Goal: Task Accomplishment & Management: Complete application form

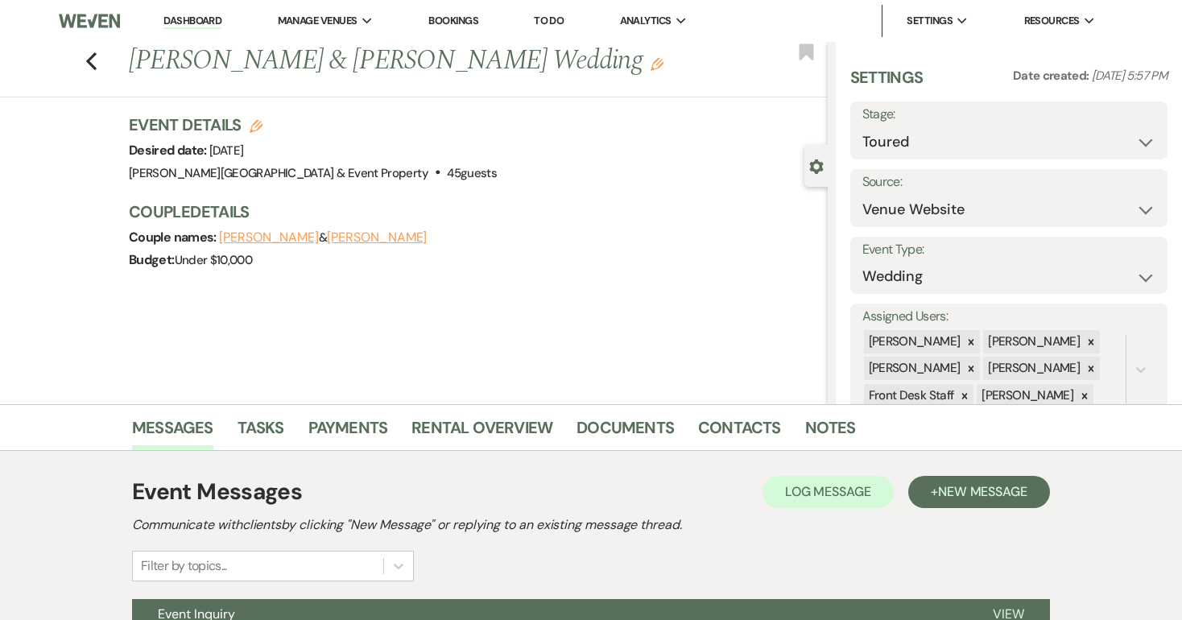
select select "5"
click at [456, 18] on link "Bookings" at bounding box center [453, 21] width 50 height 14
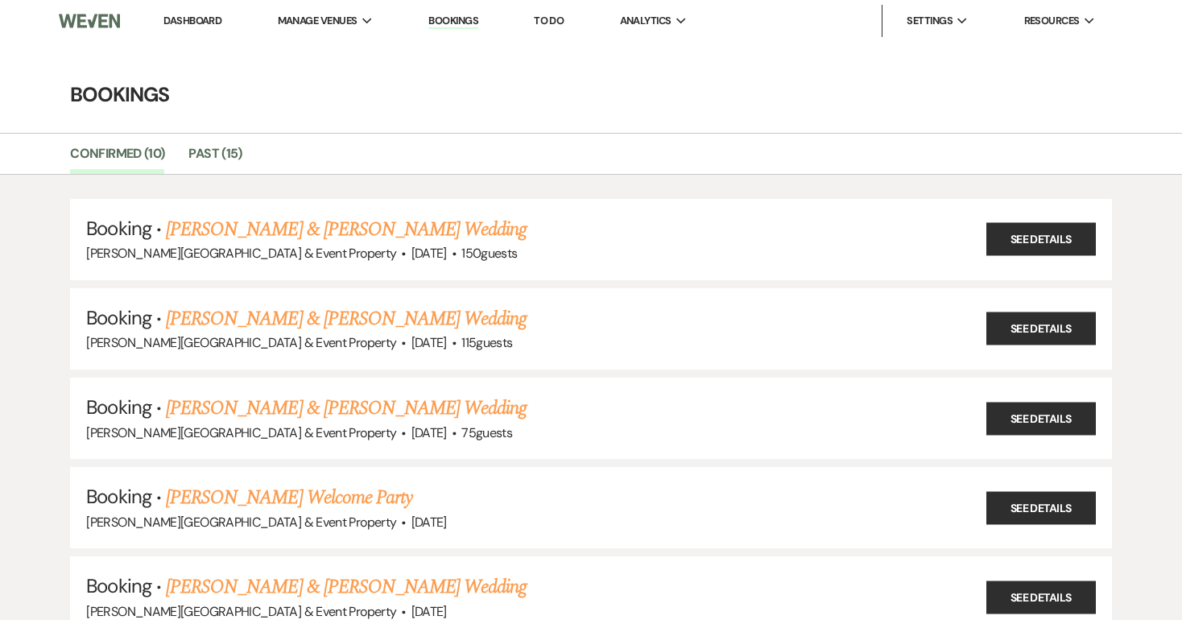
click at [189, 18] on link "Dashboard" at bounding box center [192, 21] width 58 height 14
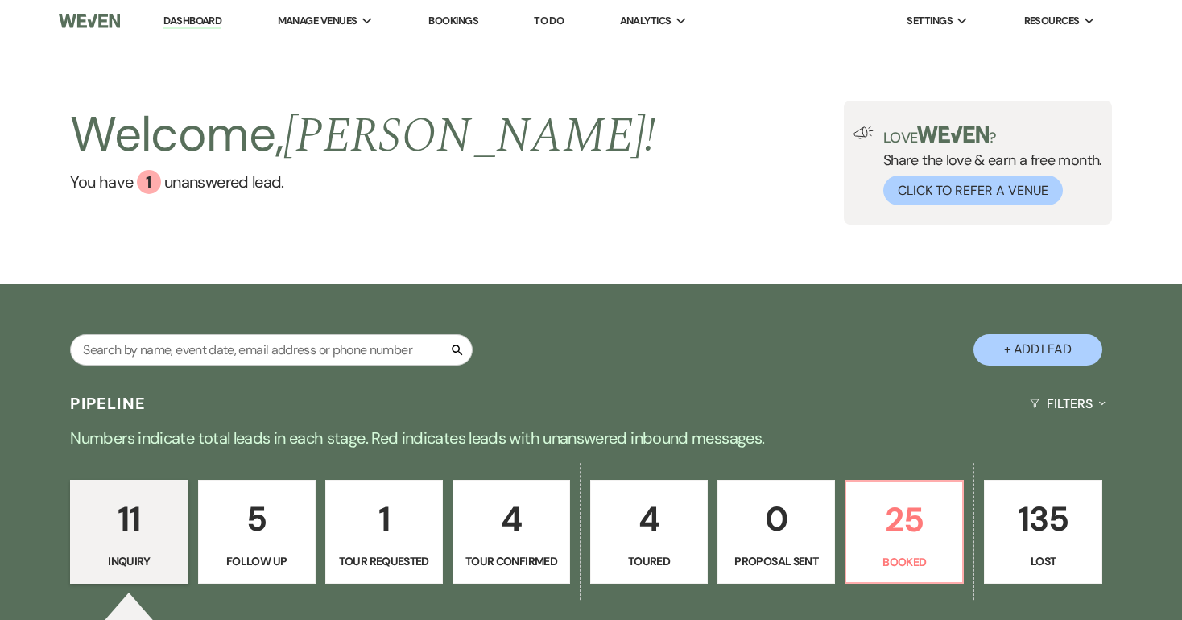
click at [125, 542] on p "11" at bounding box center [128, 519] width 97 height 54
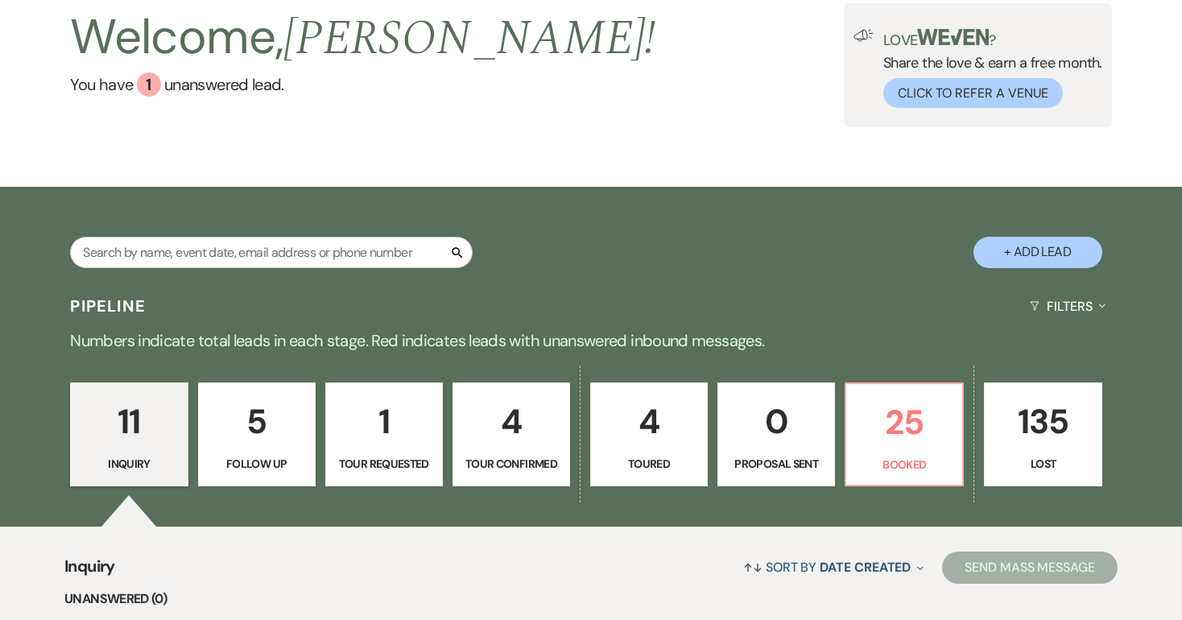
scroll to position [38, 0]
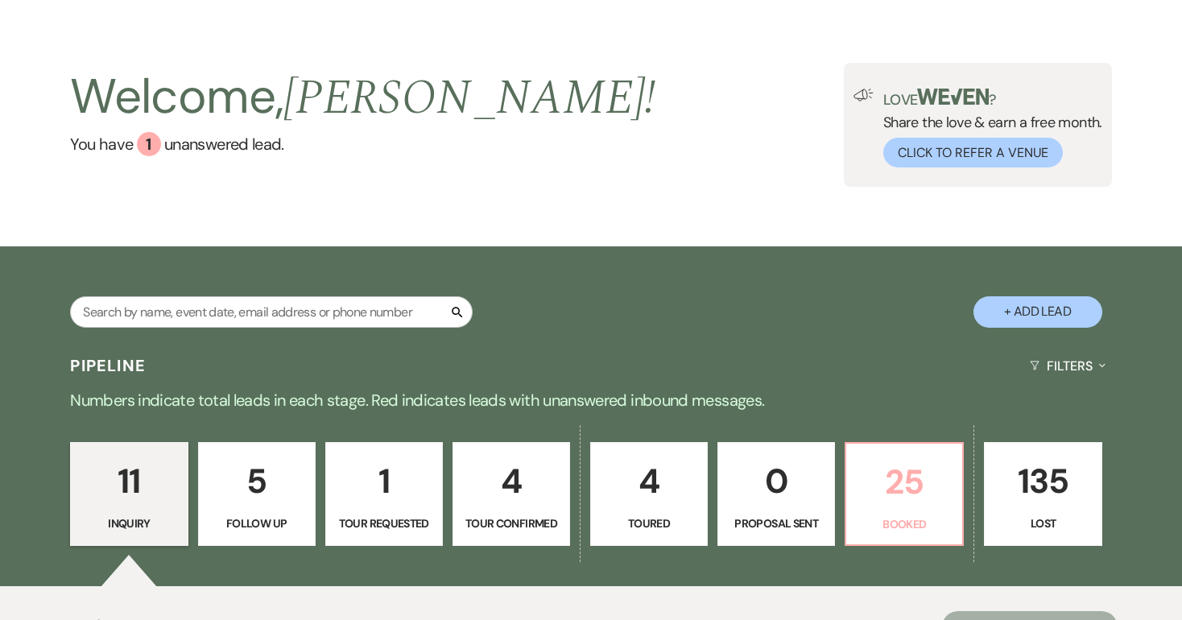
click at [893, 483] on p "25" at bounding box center [904, 482] width 97 height 54
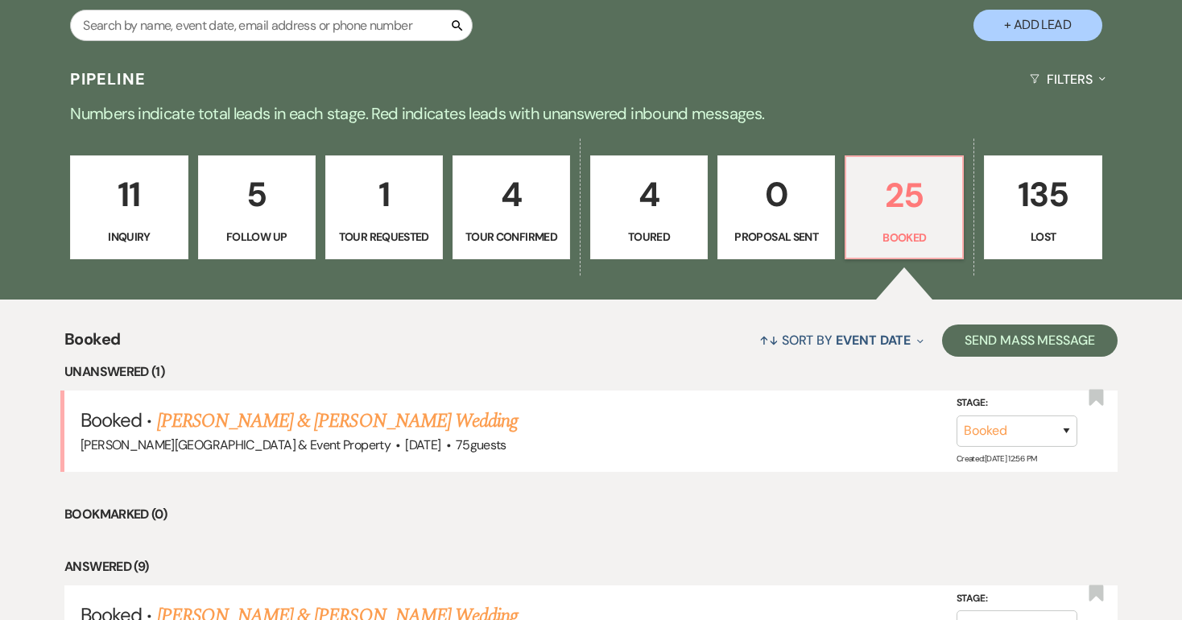
scroll to position [328, 0]
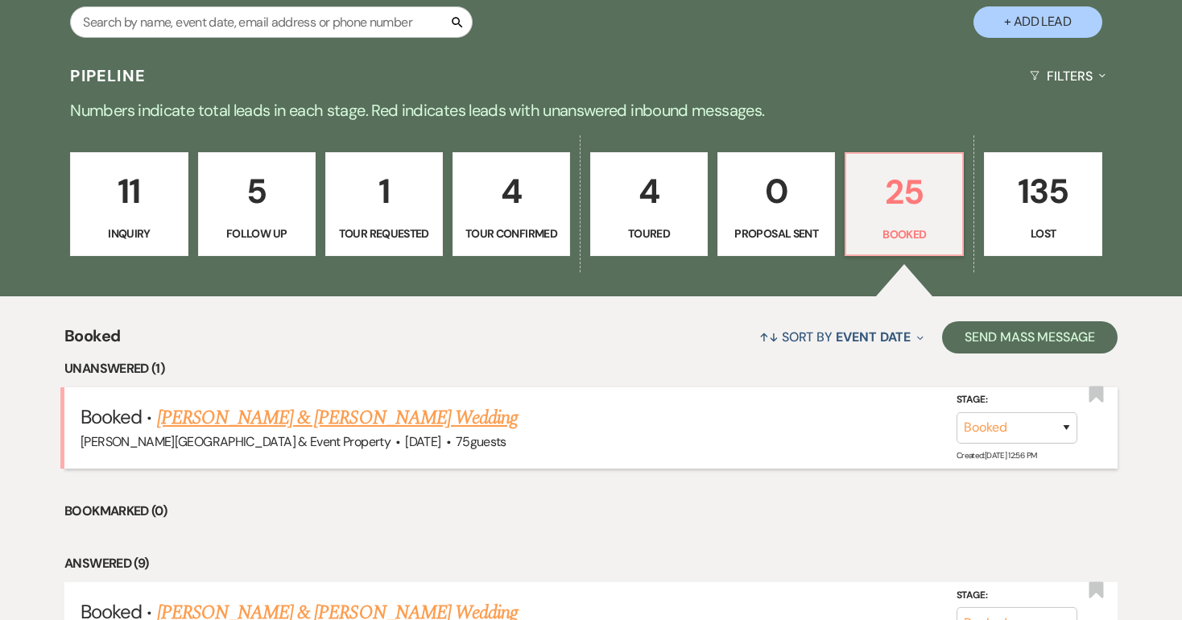
click at [456, 418] on link "[PERSON_NAME] & [PERSON_NAME] Wedding" at bounding box center [337, 417] width 361 height 29
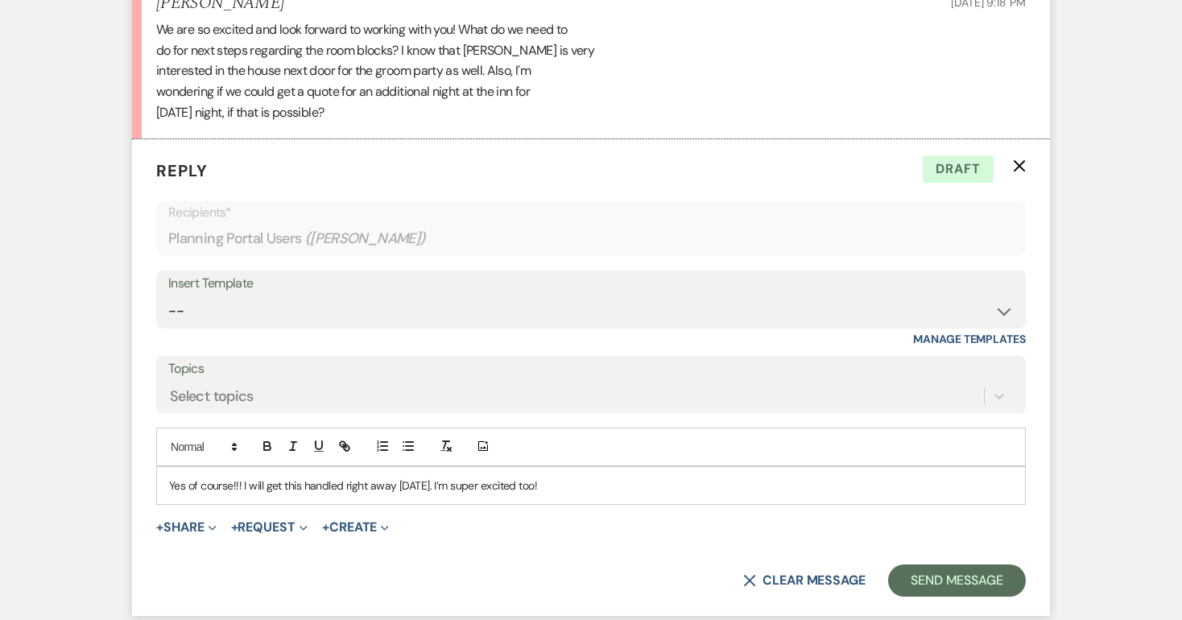
scroll to position [1293, 0]
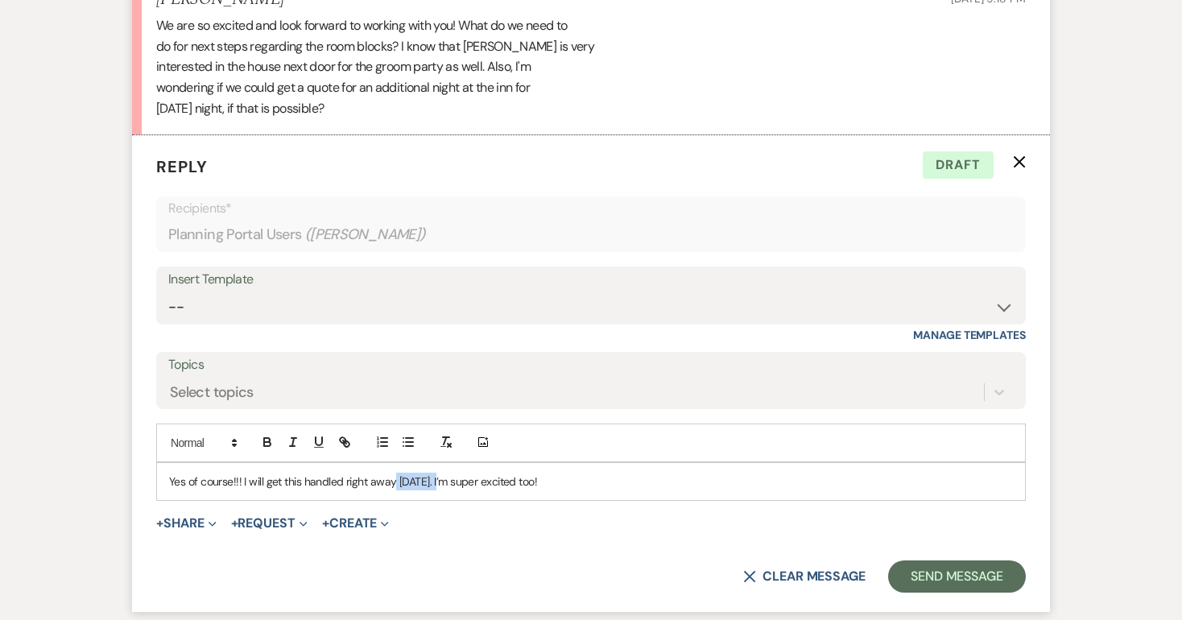
drag, startPoint x: 444, startPoint y: 466, endPoint x: 391, endPoint y: 467, distance: 53.1
click at [391, 472] on p "Yes of course!!! I will get this handled right away [DATE]. I’m super excited t…" at bounding box center [590, 481] width 843 height 18
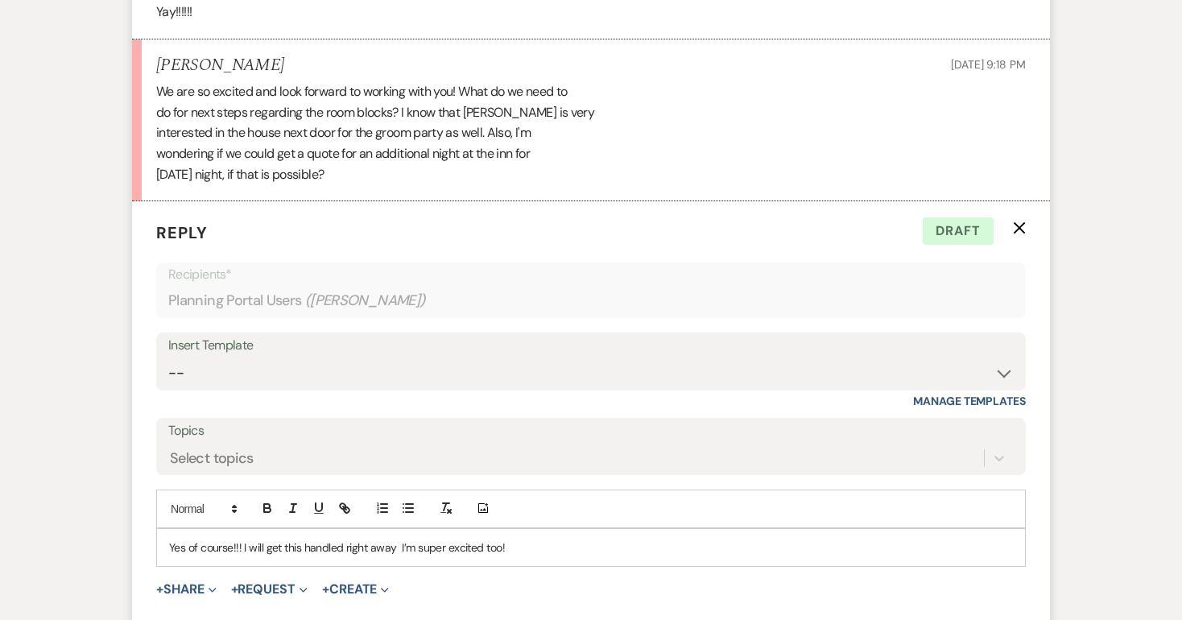
scroll to position [1238, 0]
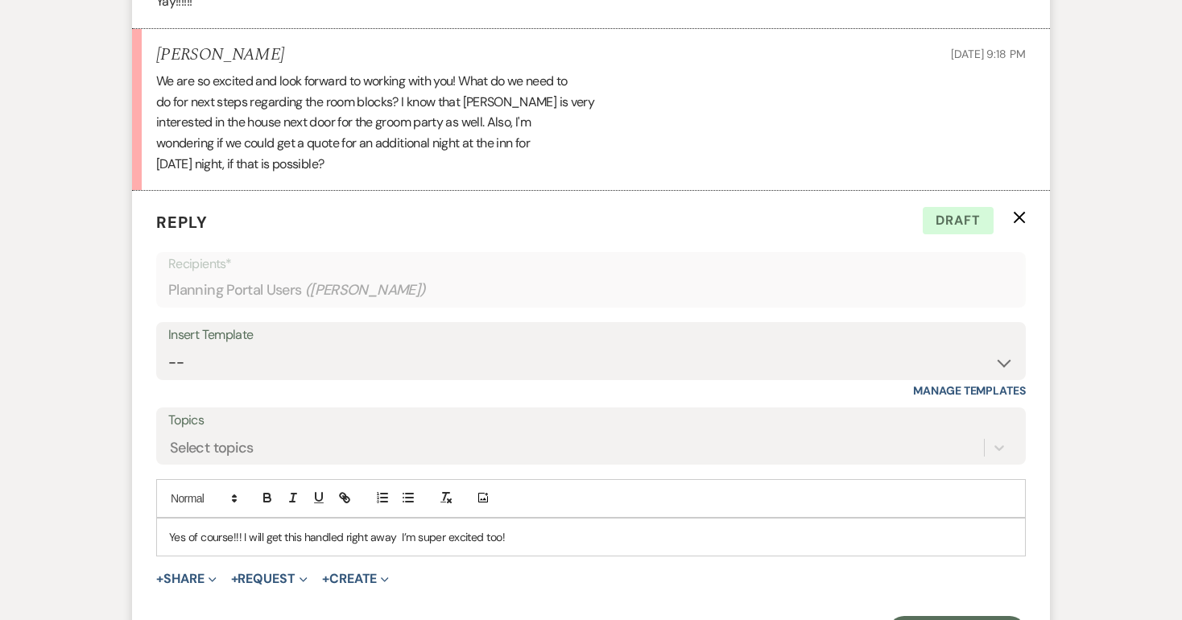
click at [242, 528] on p "Yes of course!!! I will get this handled right away I’m super excited too!" at bounding box center [590, 537] width 843 height 18
click at [738, 528] on p "Yes of course!!! Do you want all the rooms for [DATE] night? I will get this ha…" at bounding box center [590, 537] width 843 height 18
click at [942, 616] on button "Send Message" at bounding box center [957, 632] width 138 height 32
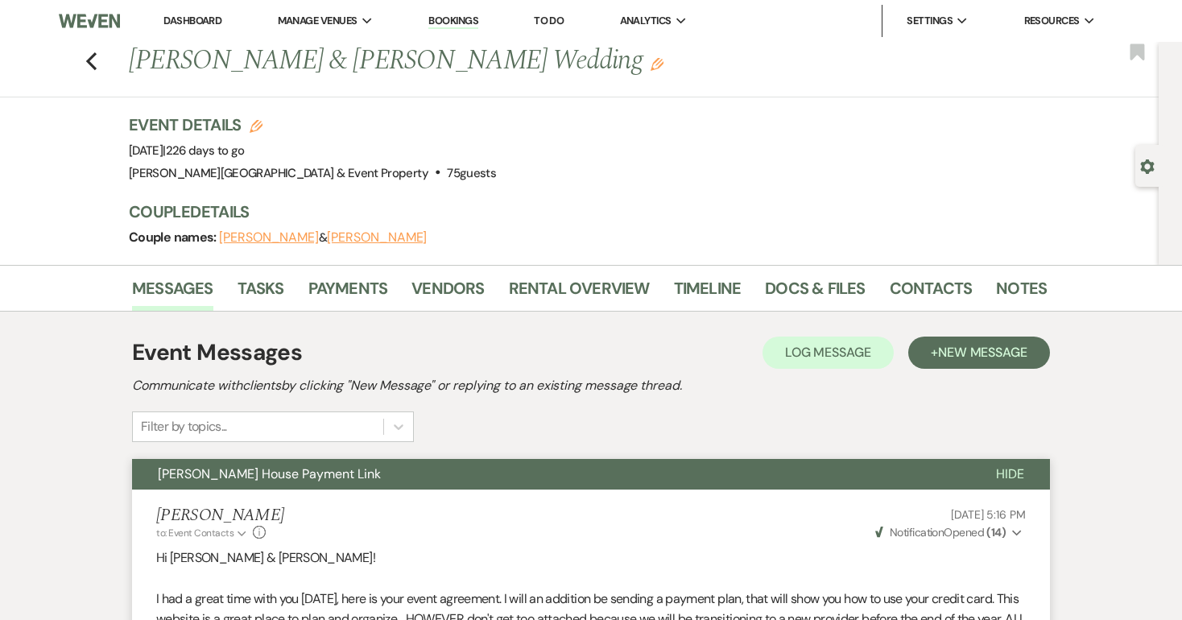
scroll to position [0, 0]
click at [90, 58] on use "button" at bounding box center [91, 61] width 10 height 18
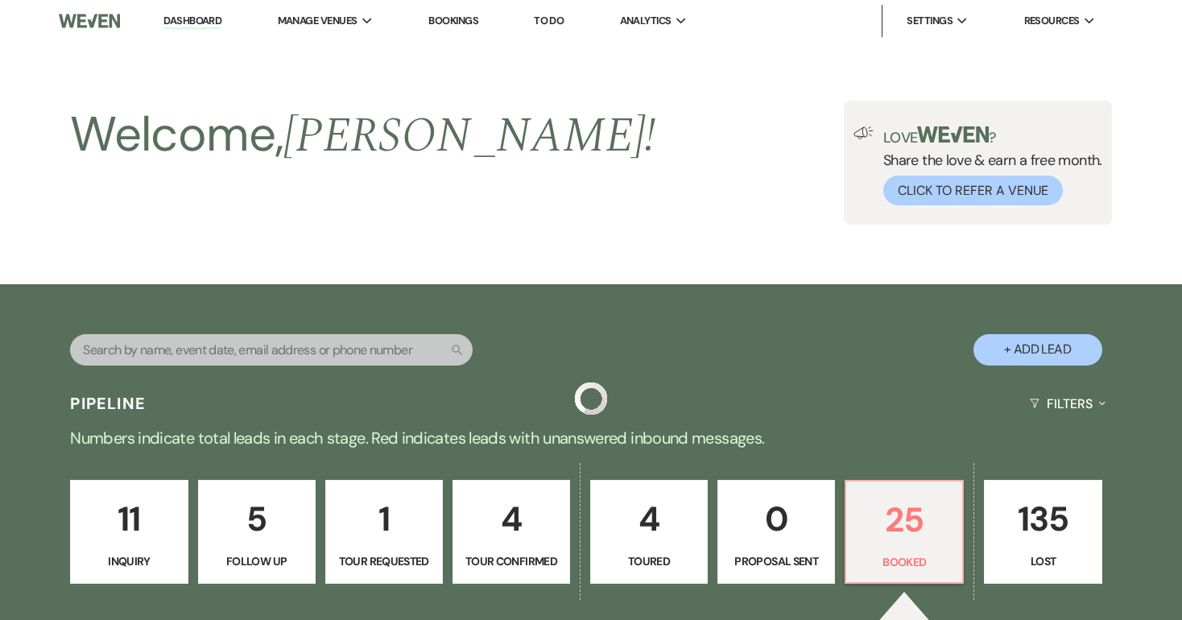
scroll to position [328, 0]
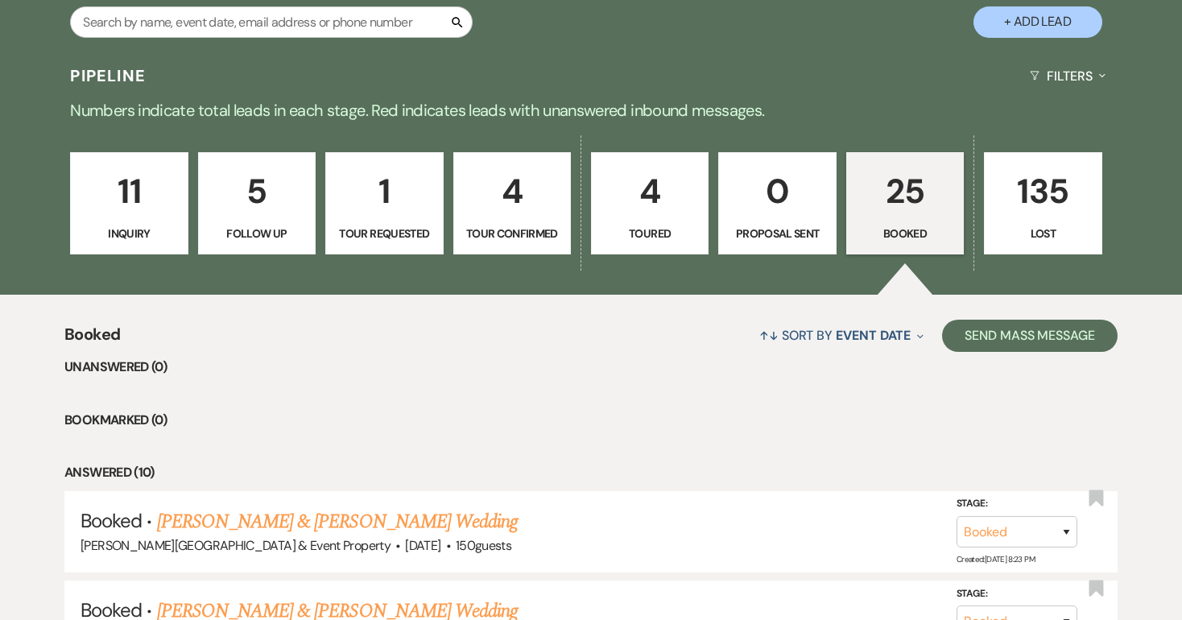
click at [1051, 19] on button "+ Add Lead" at bounding box center [1037, 21] width 129 height 31
select select "739"
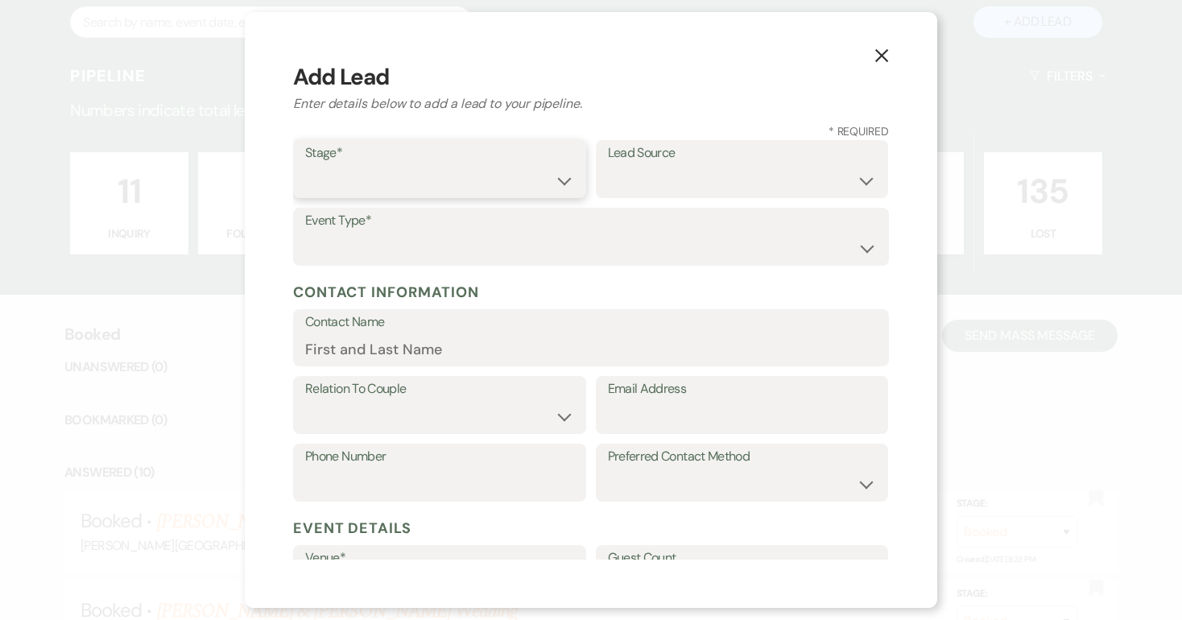
select select "1"
select select "12"
select select "1"
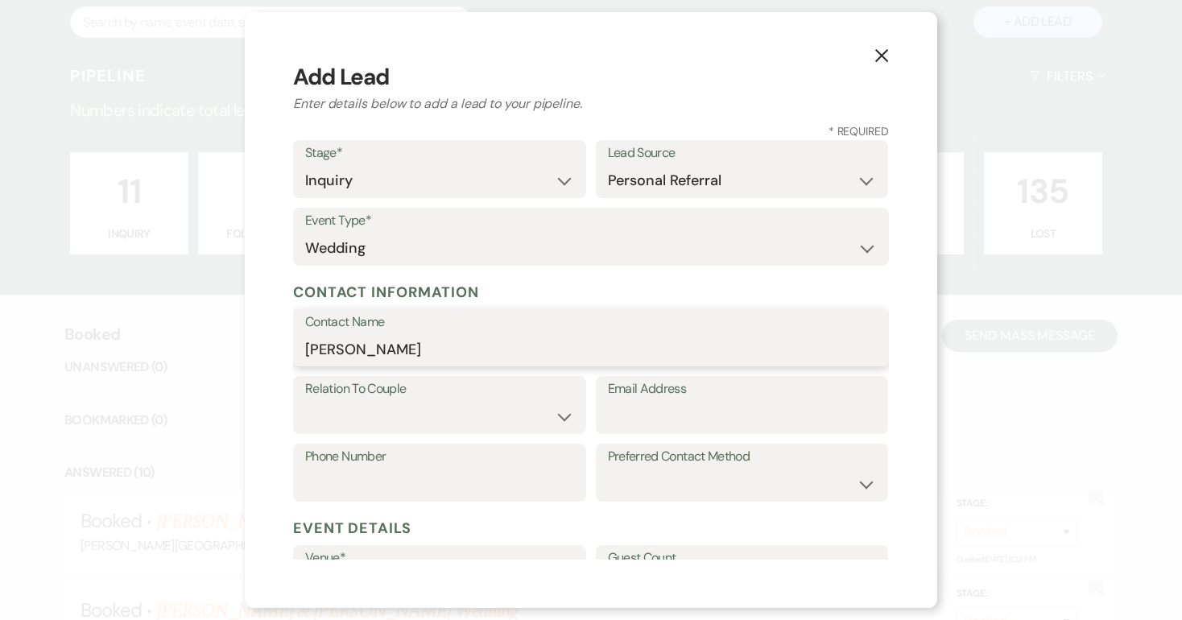
type input "[PERSON_NAME]"
select select "1"
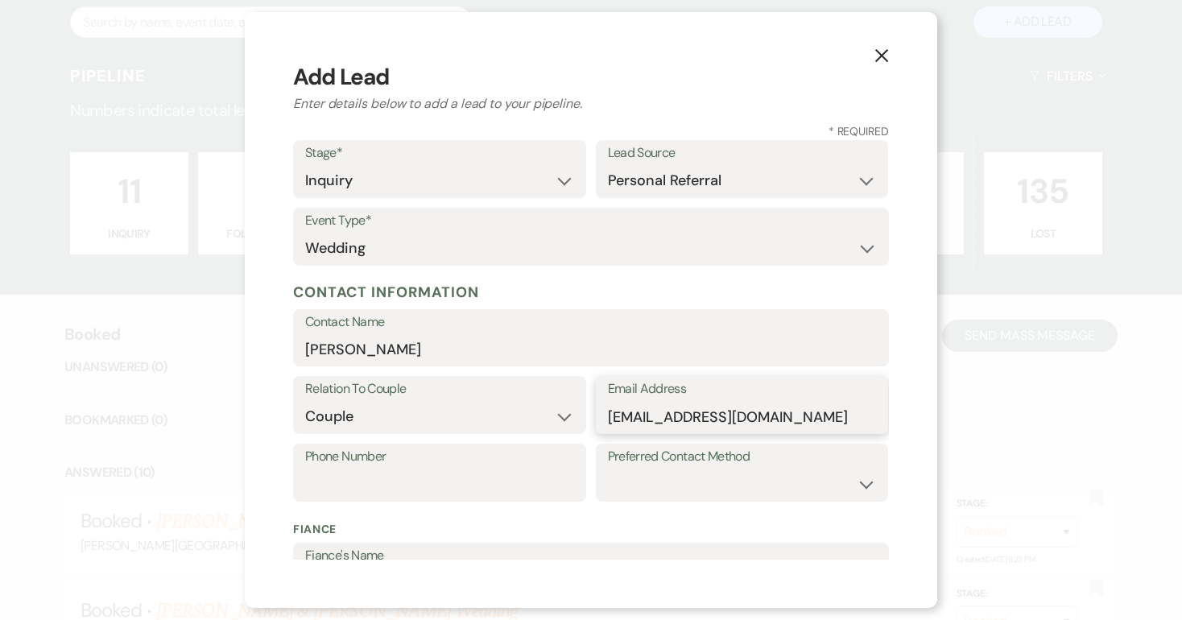
click at [631, 414] on input "[EMAIL_ADDRESS][DOMAIN_NAME]" at bounding box center [742, 416] width 269 height 31
click at [734, 414] on input "[EMAIL_ADDRESS][DOMAIN_NAME]" at bounding box center [742, 416] width 269 height 31
type input "[EMAIL_ADDRESS][DOMAIN_NAME]"
type input "[PHONE_NUMBER]"
select select "text"
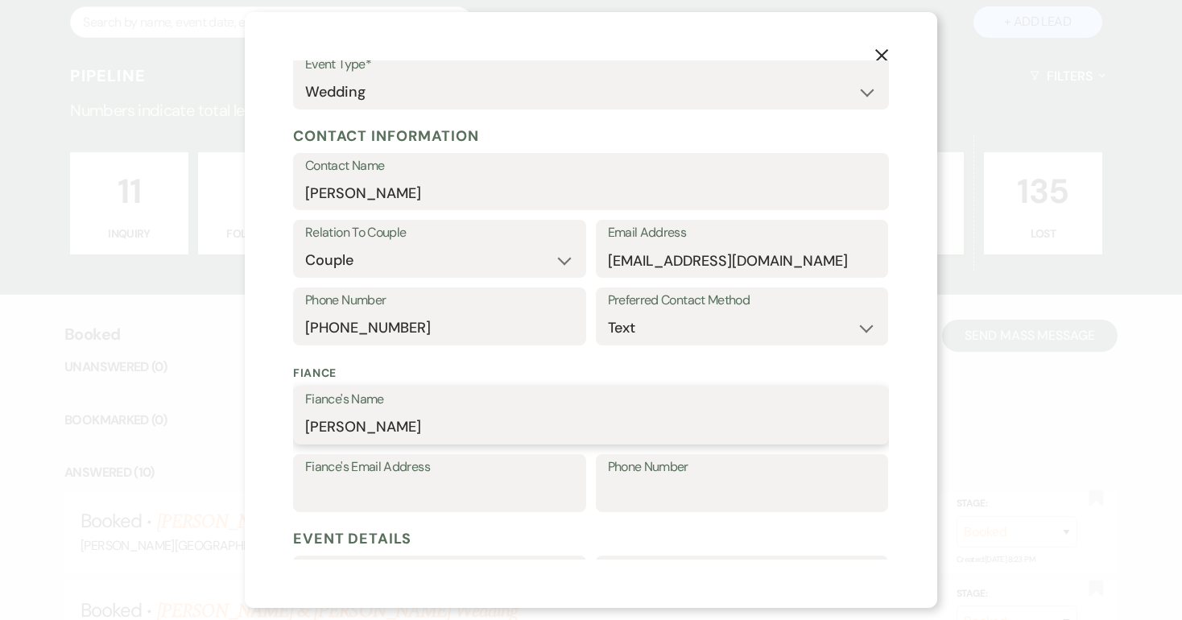
scroll to position [178, 0]
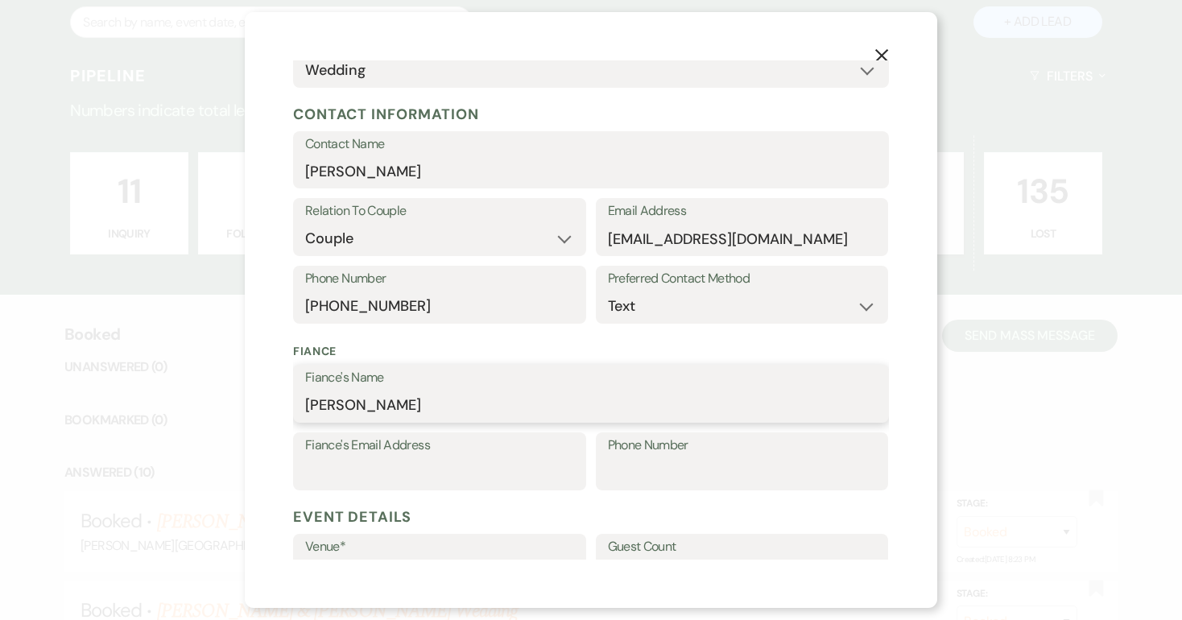
type input "[PERSON_NAME]"
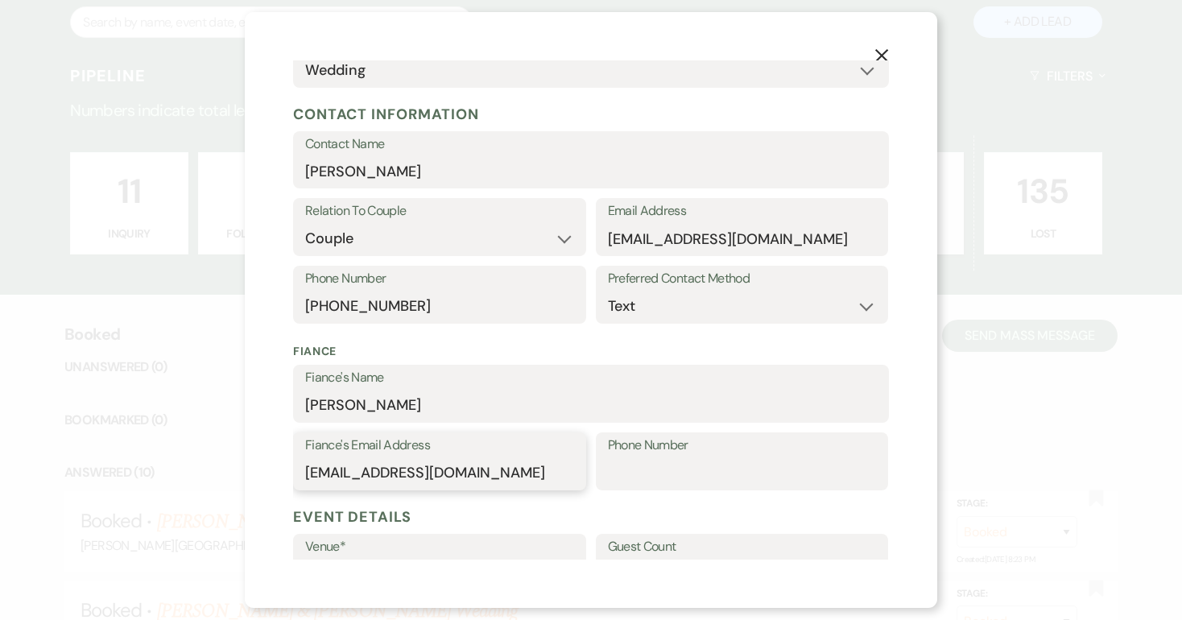
type input "[EMAIL_ADDRESS][DOMAIN_NAME]"
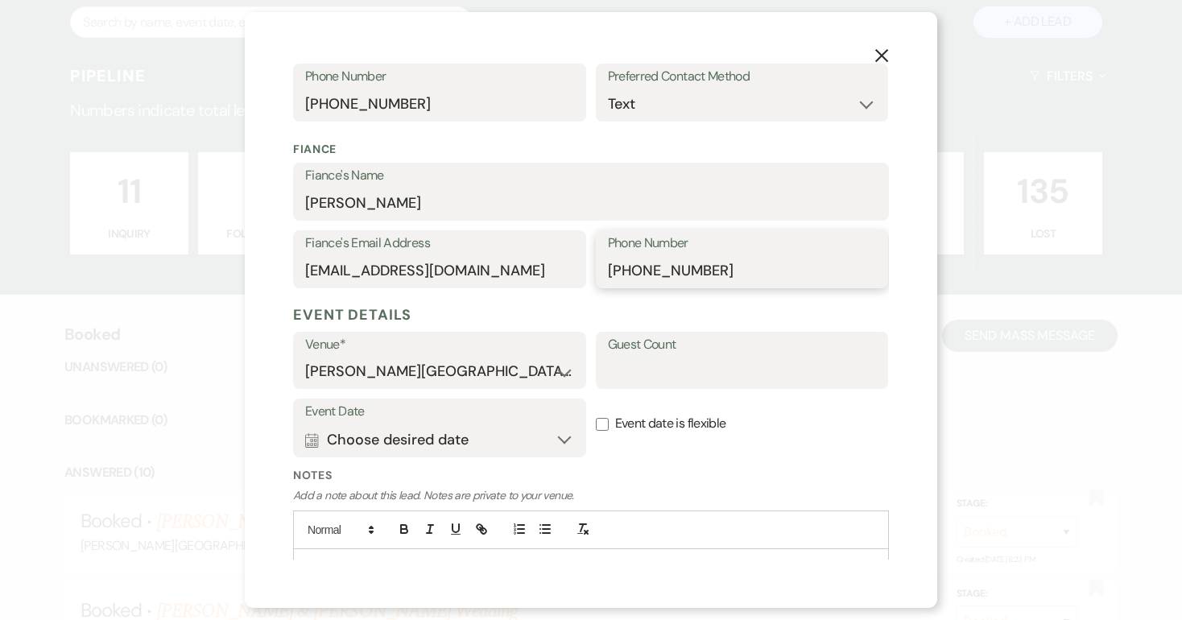
scroll to position [390, 0]
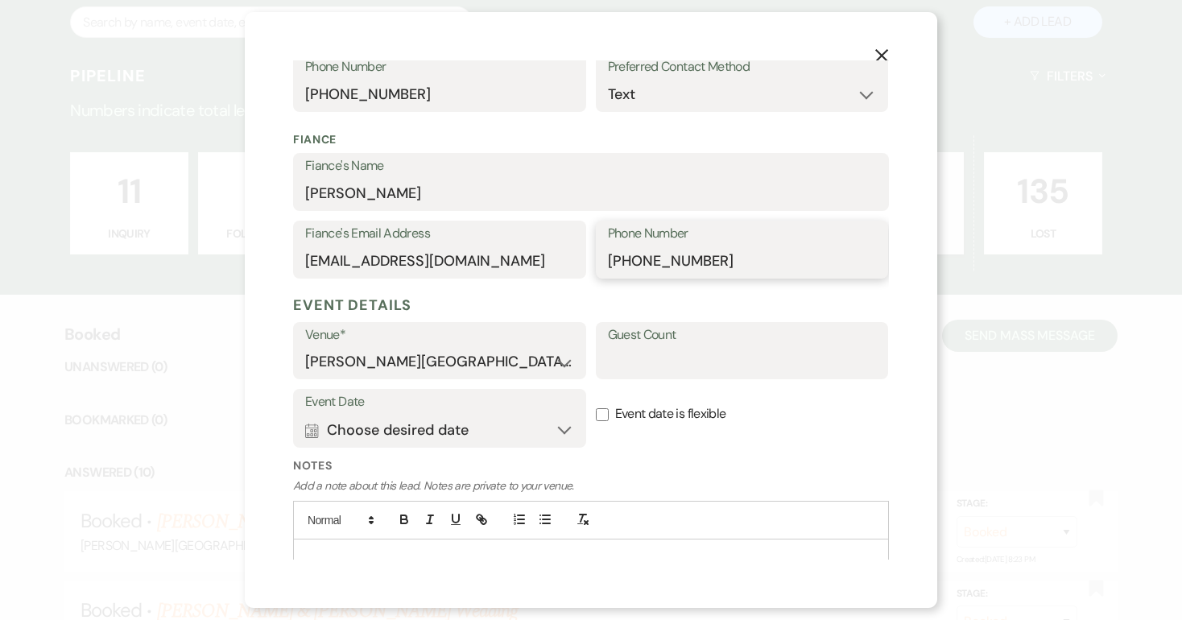
type input "[PHONE_NUMBER]"
click at [629, 357] on input "Guest Count" at bounding box center [742, 361] width 269 height 31
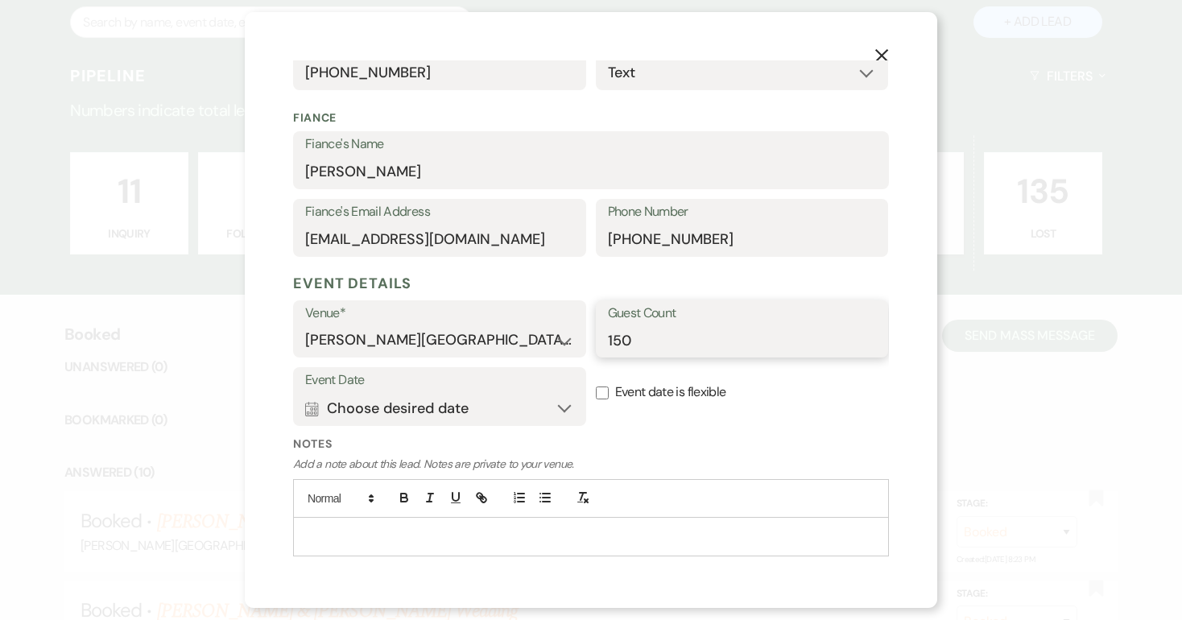
scroll to position [425, 0]
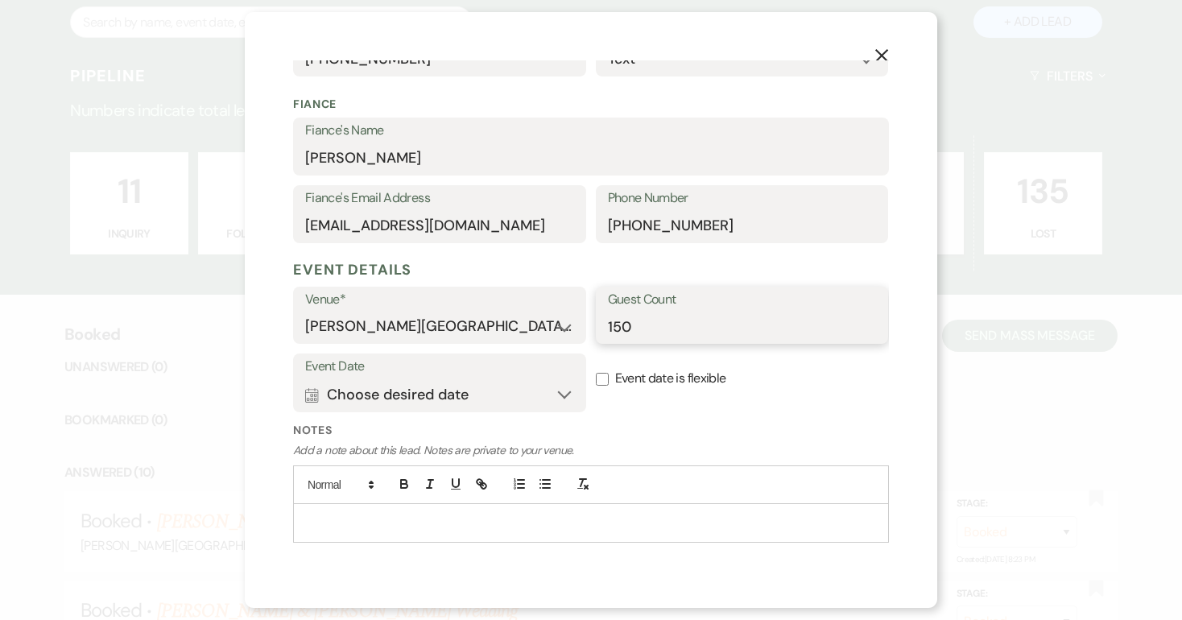
type input "150"
click at [566, 388] on button "Calendar Choose desired date Expand" at bounding box center [439, 394] width 269 height 32
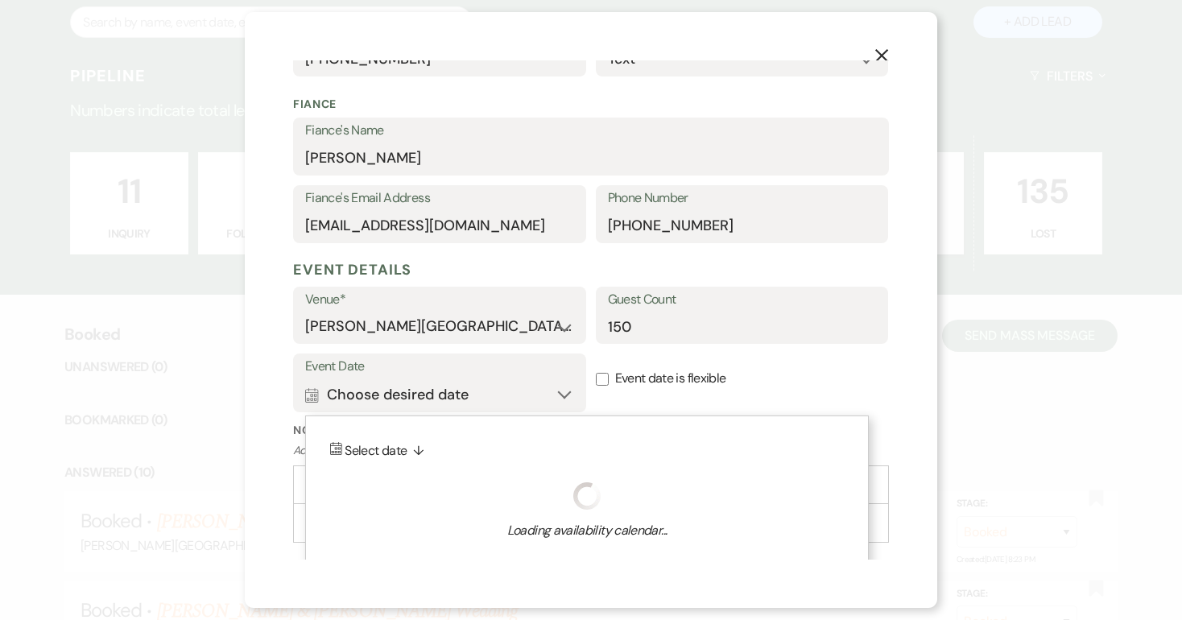
scroll to position [451, 0]
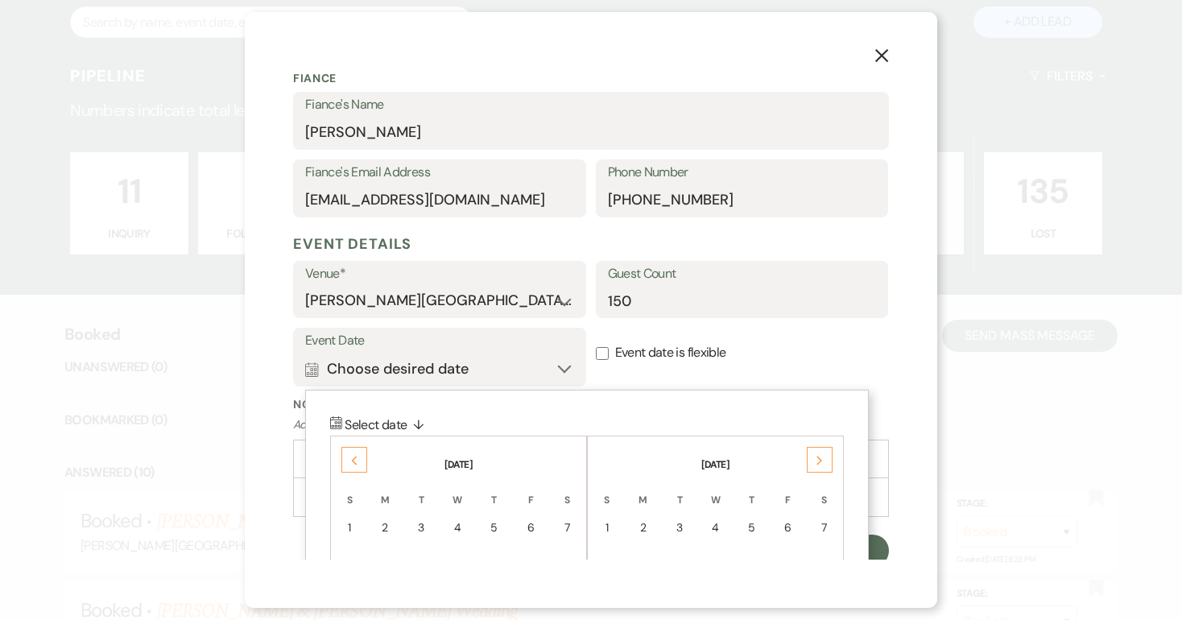
click at [817, 448] on div "Next" at bounding box center [819, 460] width 26 height 26
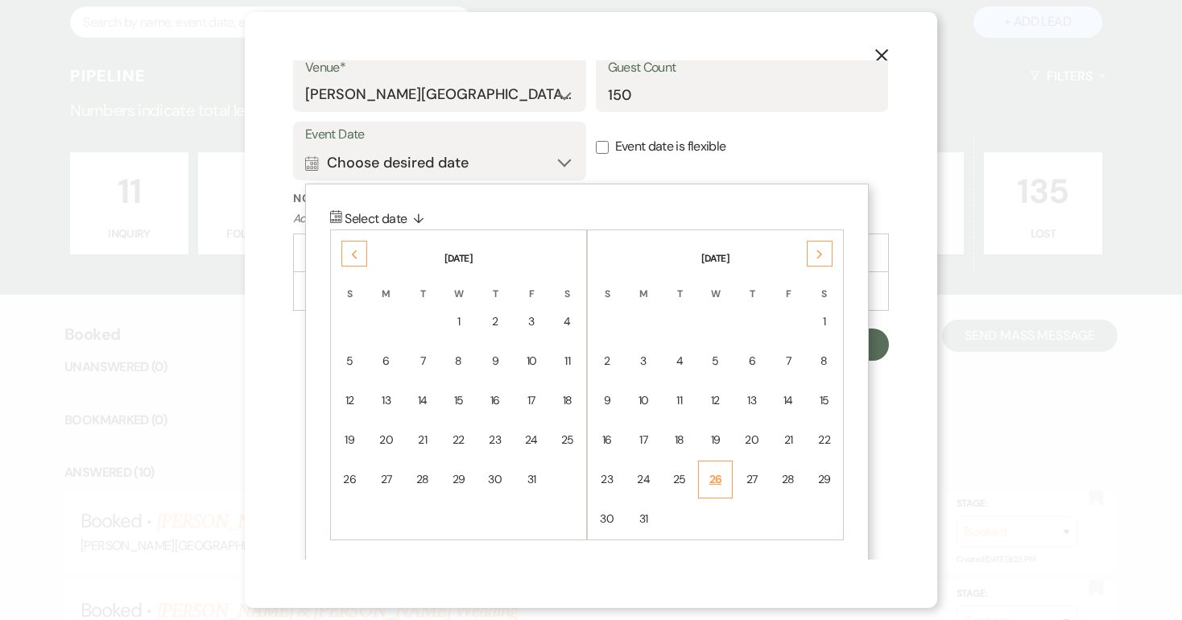
scroll to position [656, 0]
click at [824, 472] on div "29" at bounding box center [824, 480] width 14 height 17
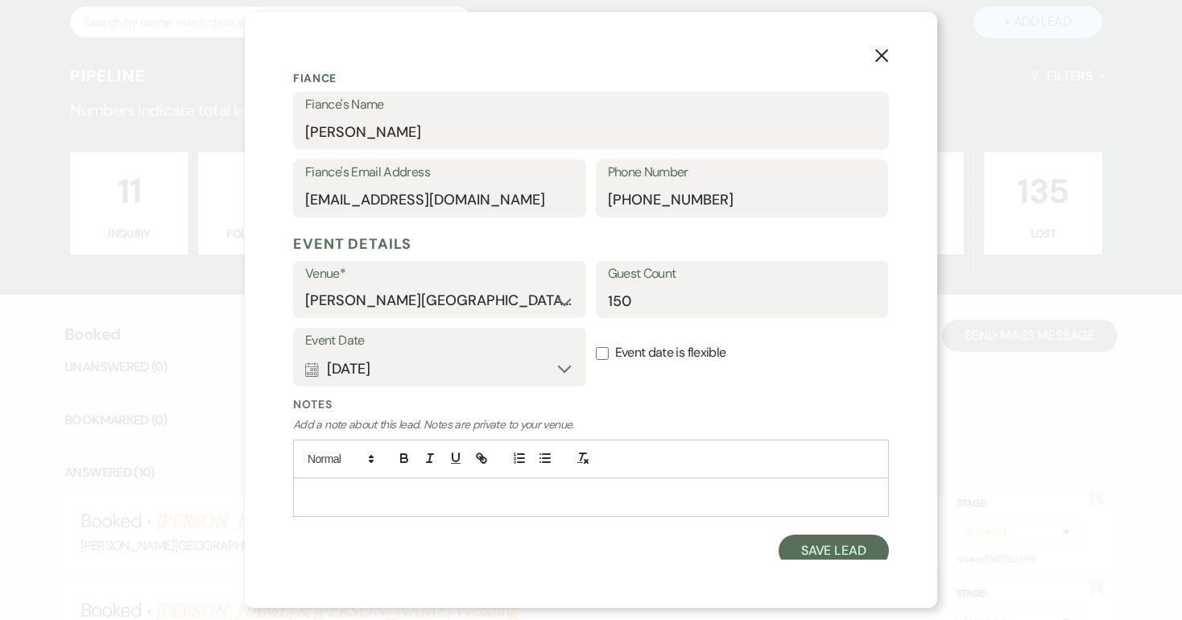
click at [604, 348] on input "Event date is flexible" at bounding box center [602, 353] width 13 height 13
checkbox input "true"
click at [350, 489] on p at bounding box center [591, 497] width 570 height 18
drag, startPoint x: 406, startPoint y: 489, endPoint x: 506, endPoint y: 497, distance: 100.9
click at [506, 497] on p "Friend of [PERSON_NAME]" at bounding box center [591, 497] width 570 height 18
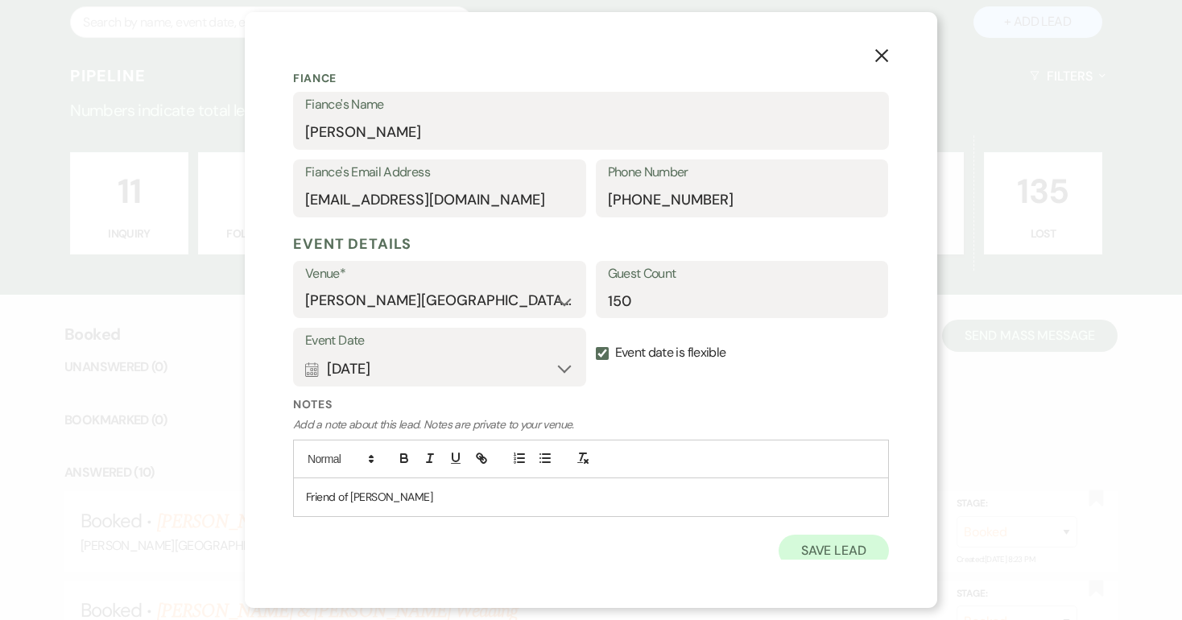
click at [839, 543] on button "Save Lead" at bounding box center [833, 550] width 110 height 32
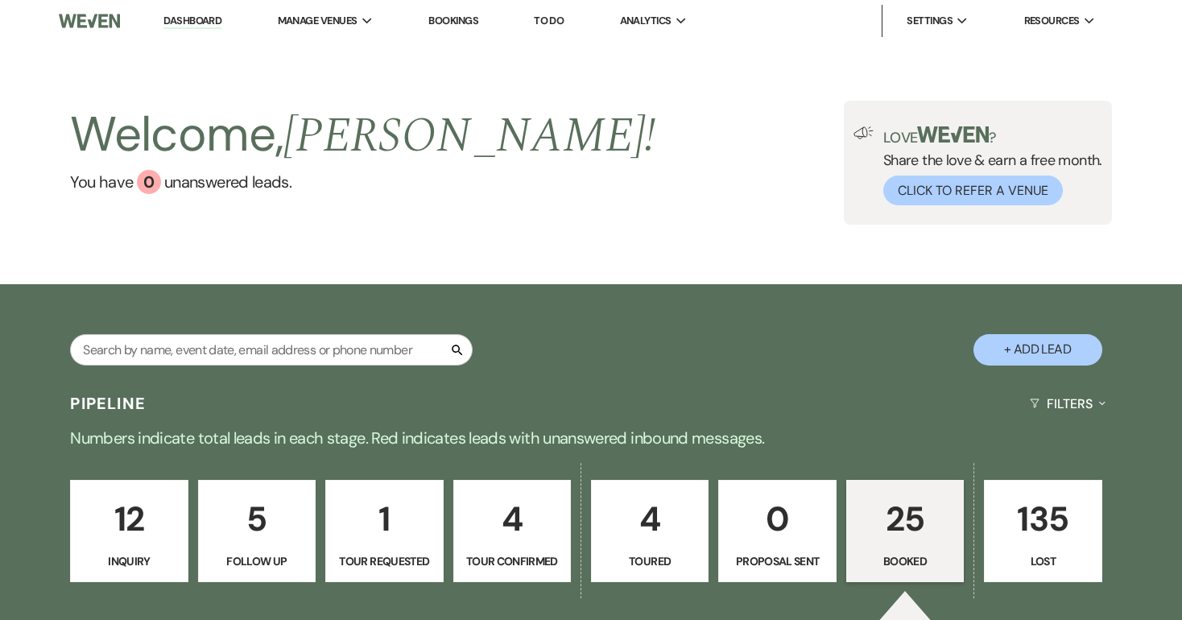
scroll to position [0, 0]
click at [143, 530] on p "12" at bounding box center [128, 519] width 97 height 54
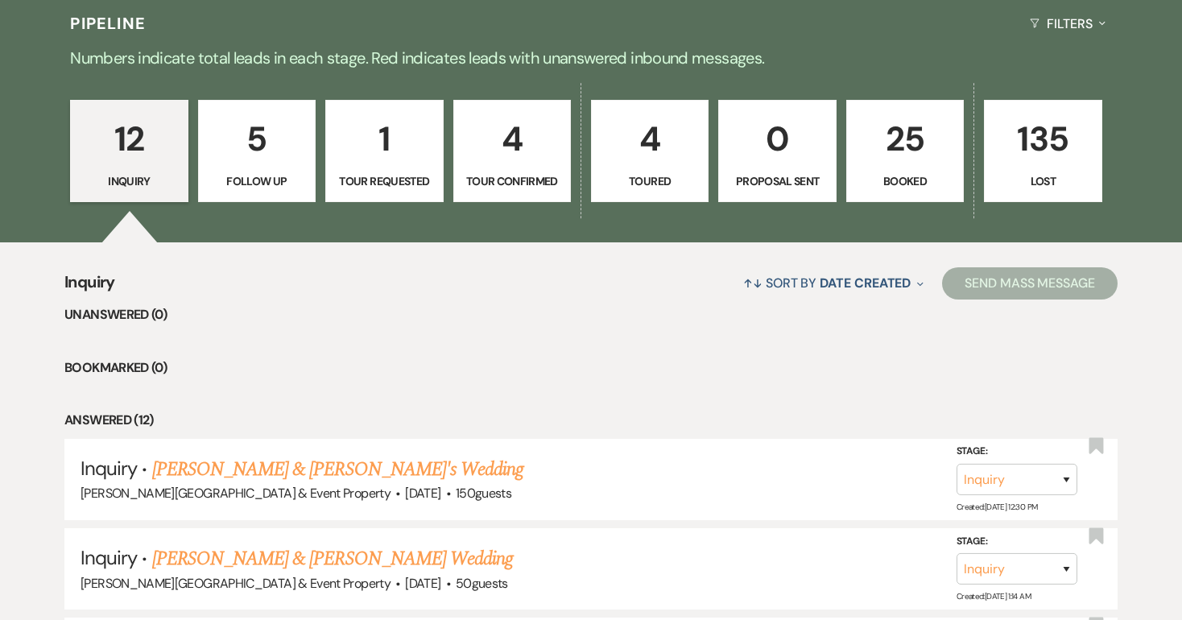
scroll to position [388, 0]
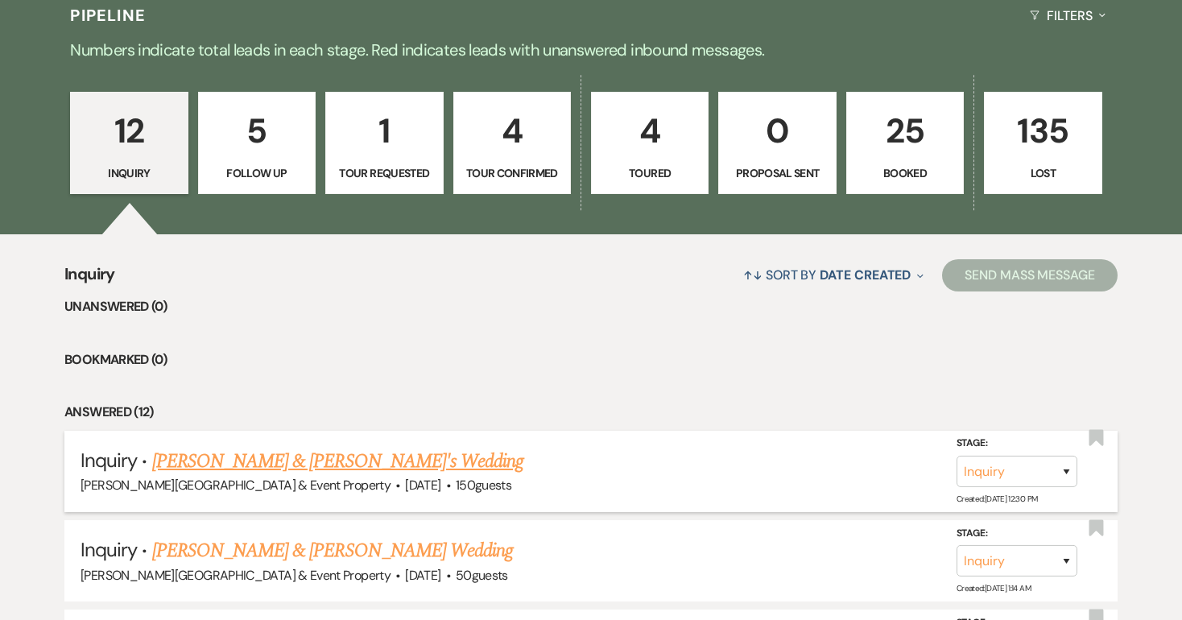
click at [348, 460] on link "[PERSON_NAME] & [PERSON_NAME]'s Wedding" at bounding box center [338, 461] width 372 height 29
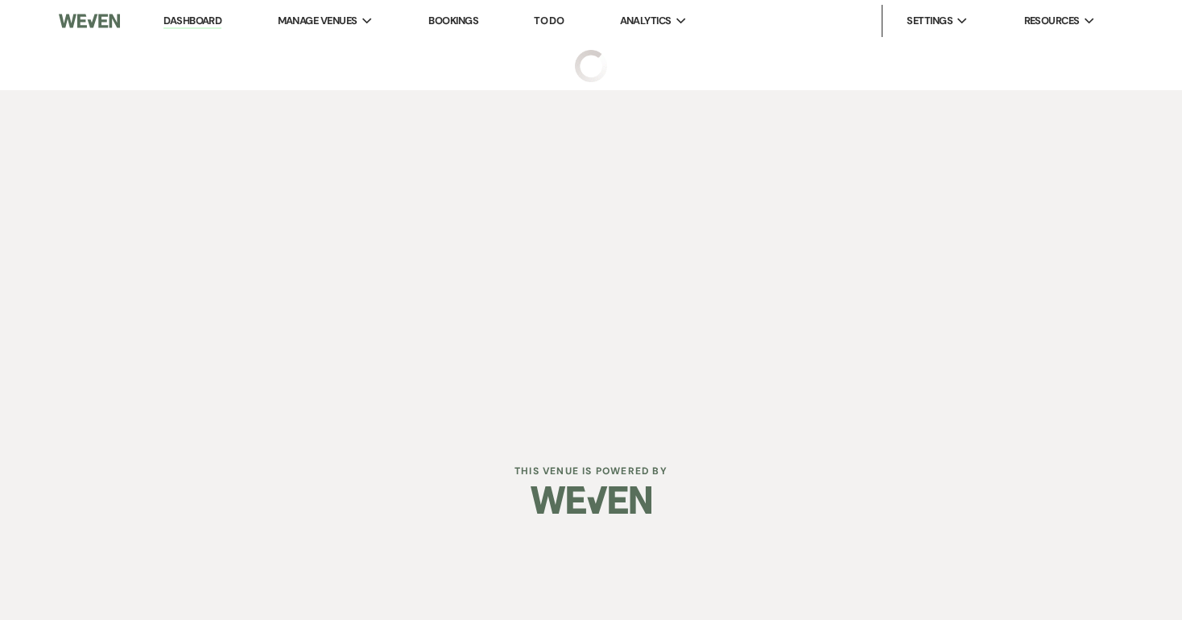
select select "12"
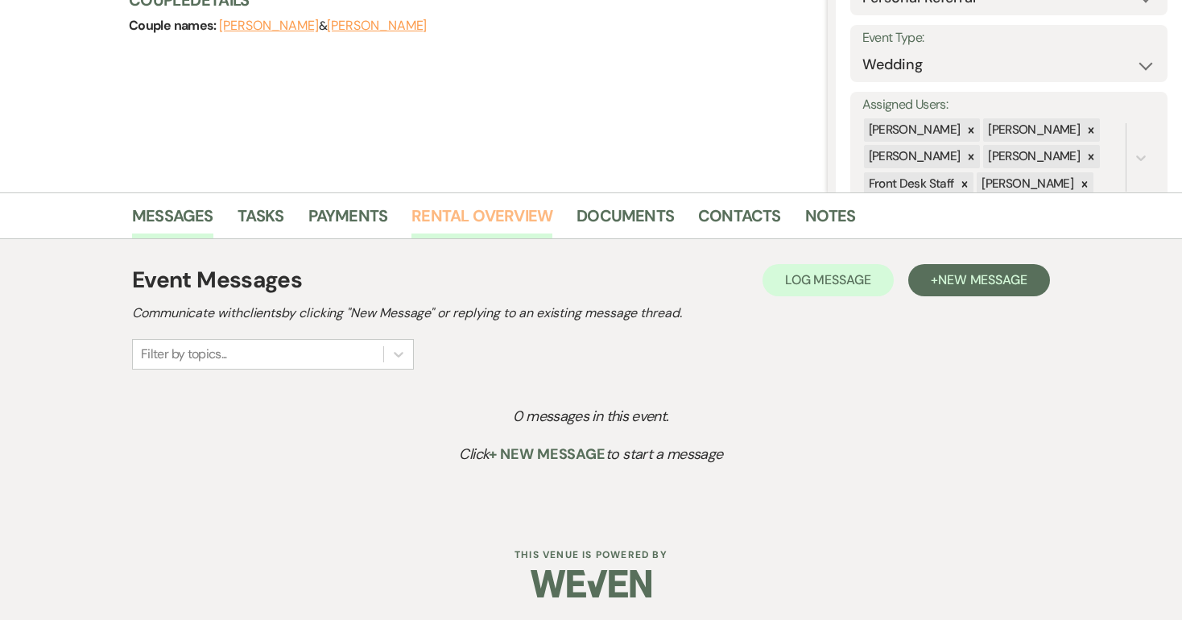
scroll to position [211, 0]
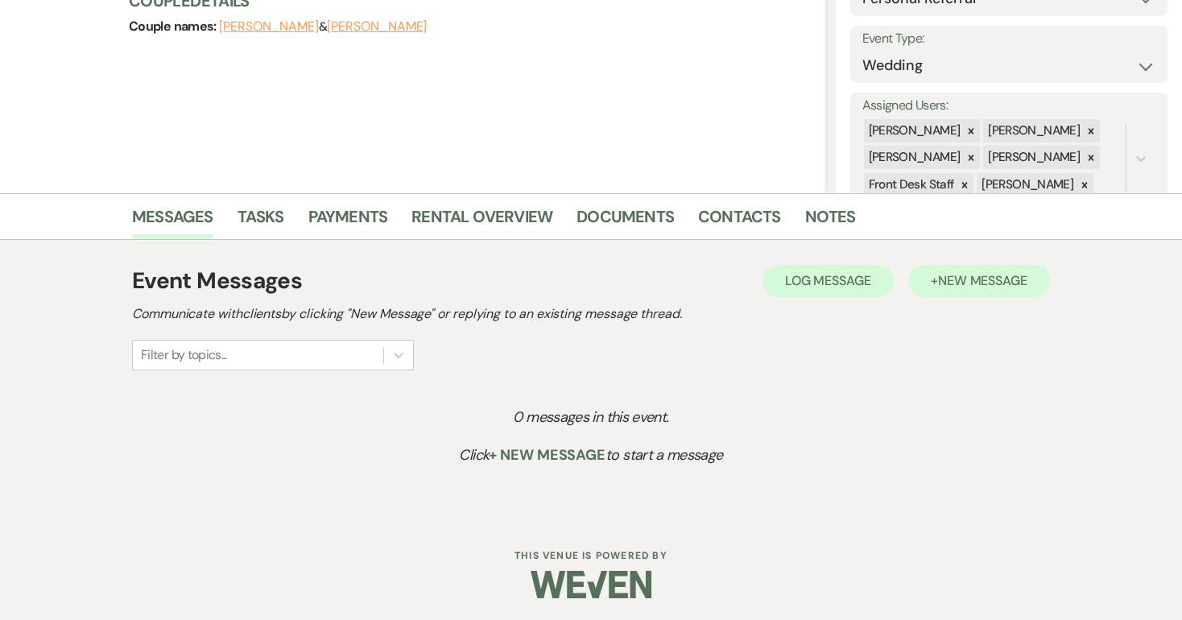
click at [979, 274] on span "New Message" at bounding box center [982, 280] width 89 height 17
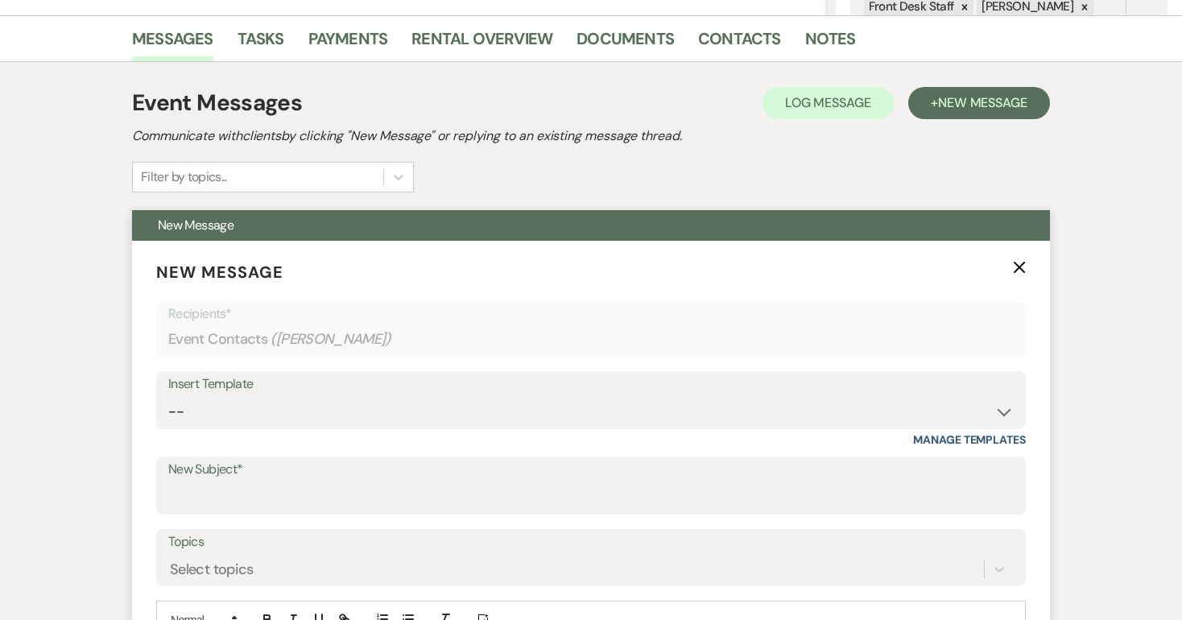
scroll to position [390, 0]
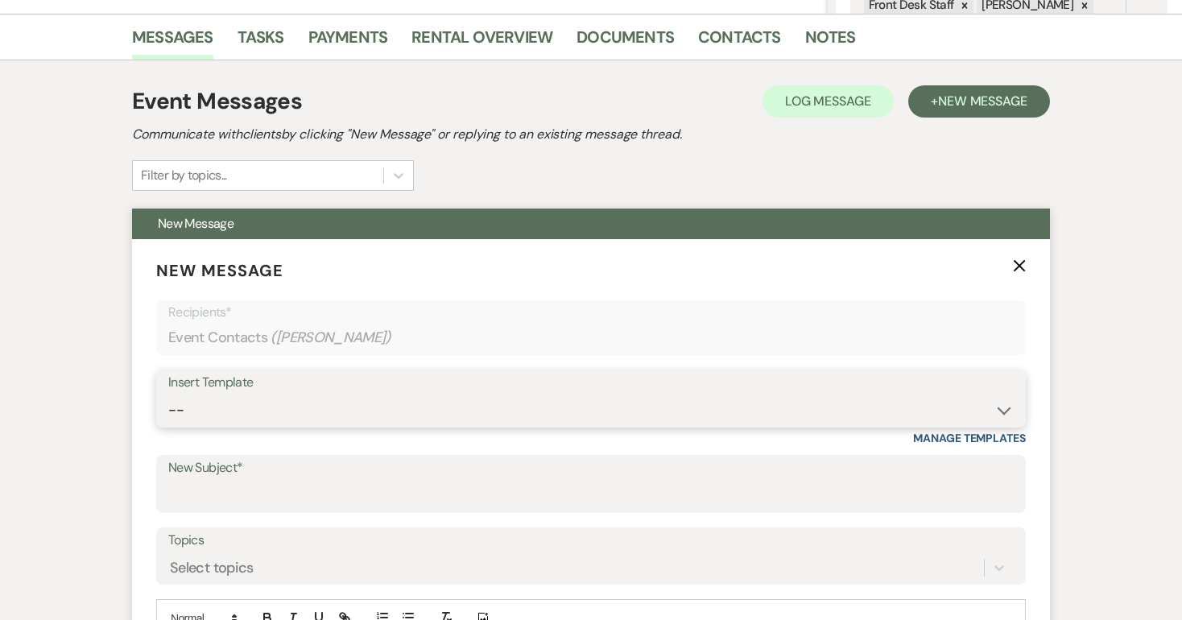
select select "2746"
type input "[PERSON_NAME] House Inn Wedding Inquiry"
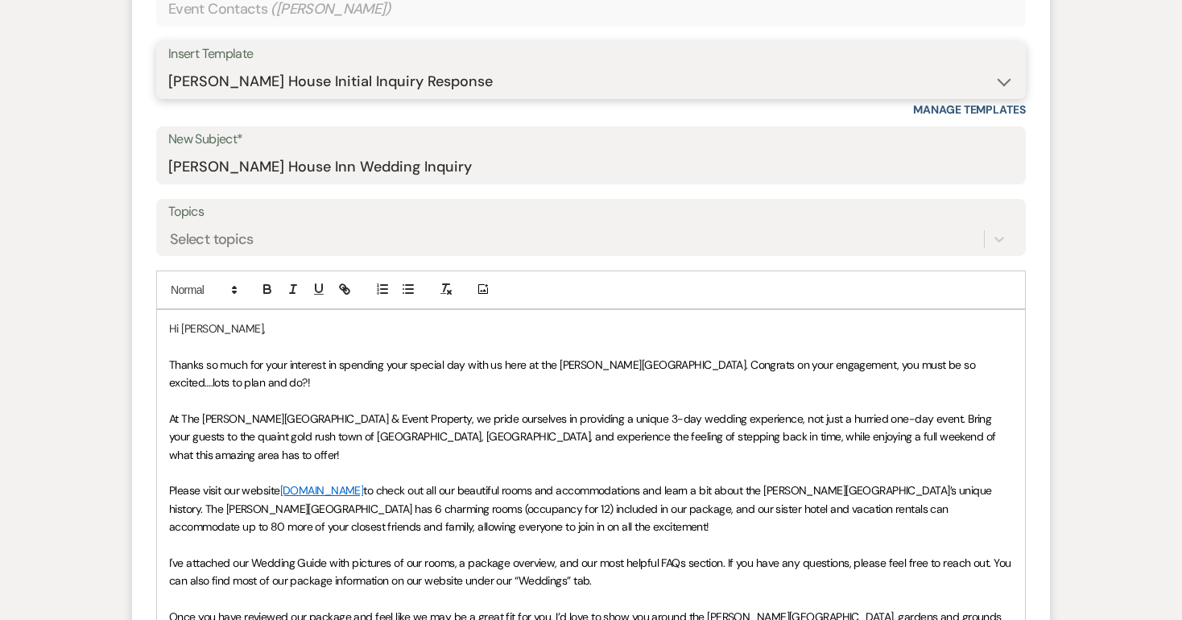
scroll to position [721, 0]
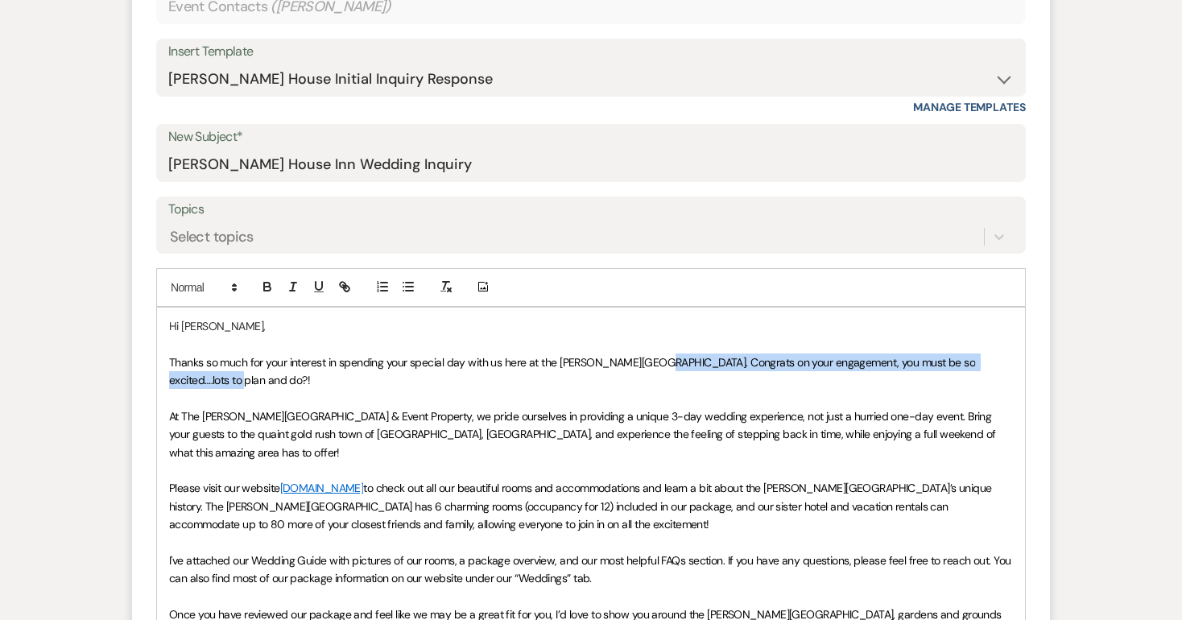
drag, startPoint x: 647, startPoint y: 358, endPoint x: 652, endPoint y: 369, distance: 12.3
click at [652, 369] on p "Thanks so much for your interest in spending your special day with us here at t…" at bounding box center [590, 371] width 843 height 36
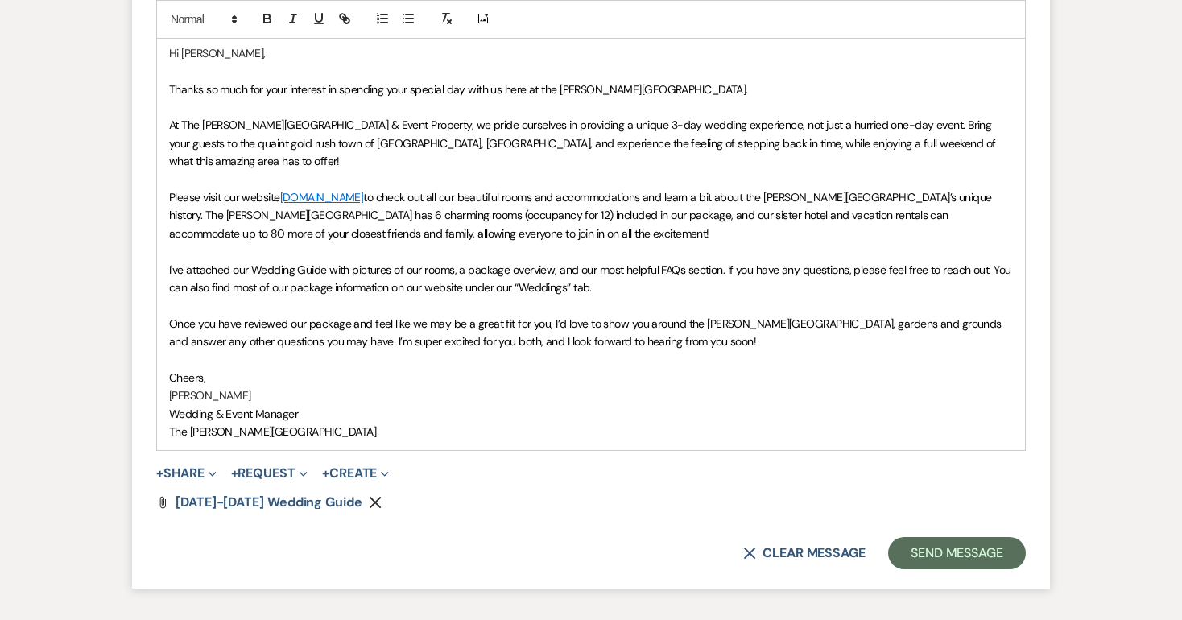
scroll to position [997, 0]
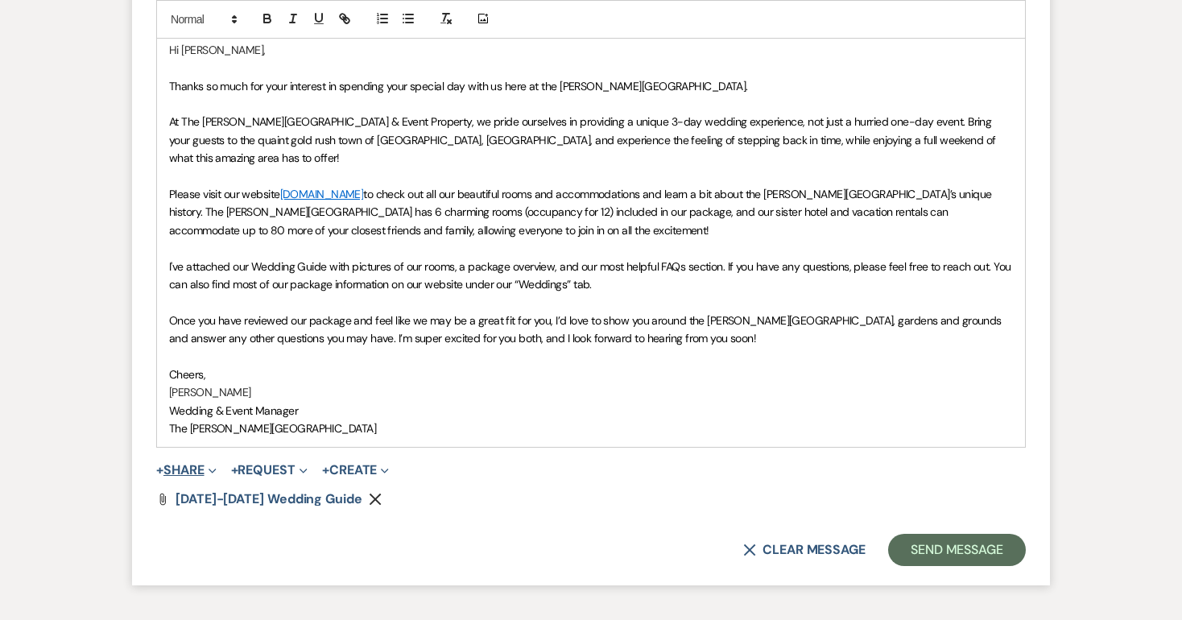
click at [194, 464] on button "+ Share Expand" at bounding box center [186, 470] width 60 height 13
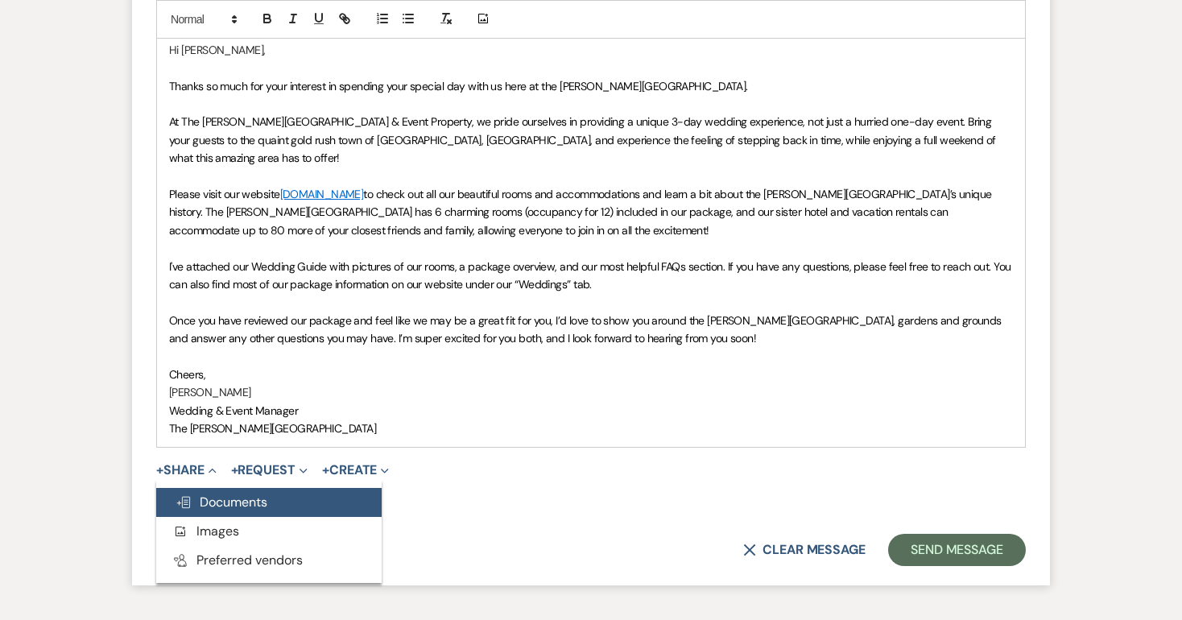
click at [257, 493] on span "Doc Upload Documents" at bounding box center [221, 501] width 92 height 17
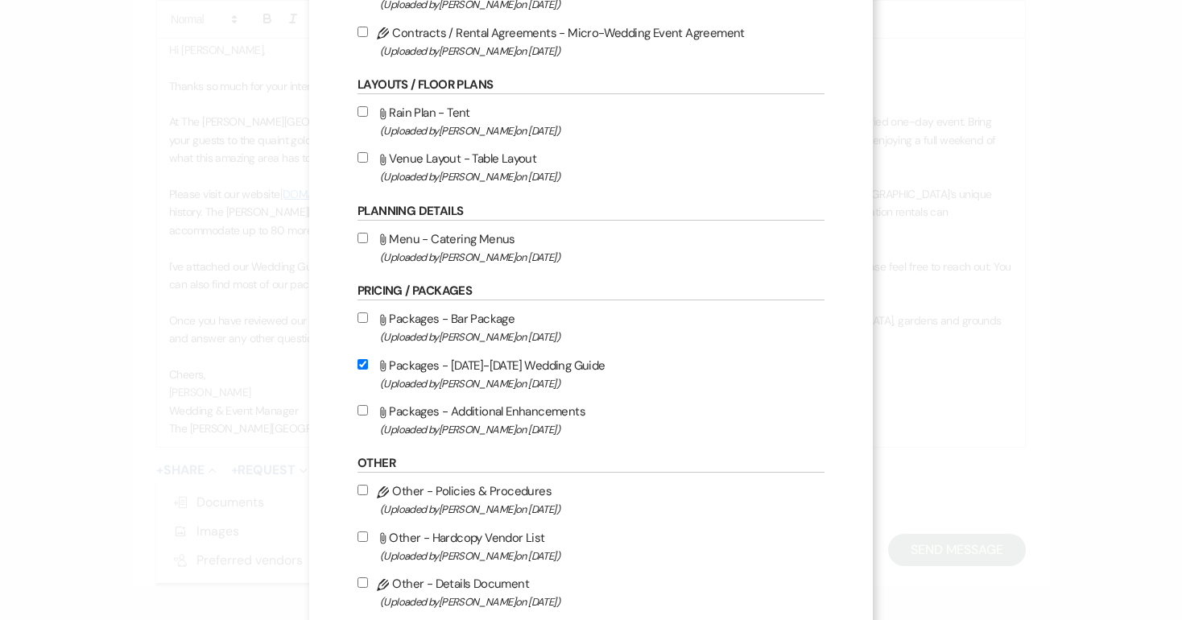
scroll to position [246, 0]
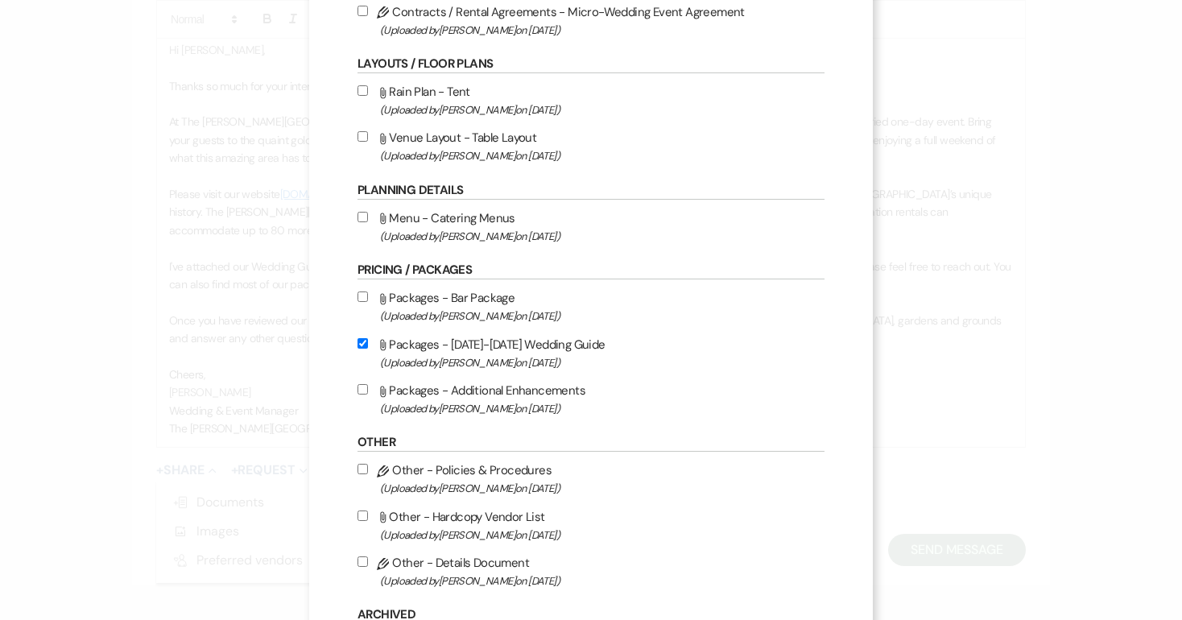
click at [363, 221] on input "Attach File Menu - Catering Menus (Uploaded by [PERSON_NAME] on [DATE] )" at bounding box center [362, 217] width 10 height 10
checkbox input "true"
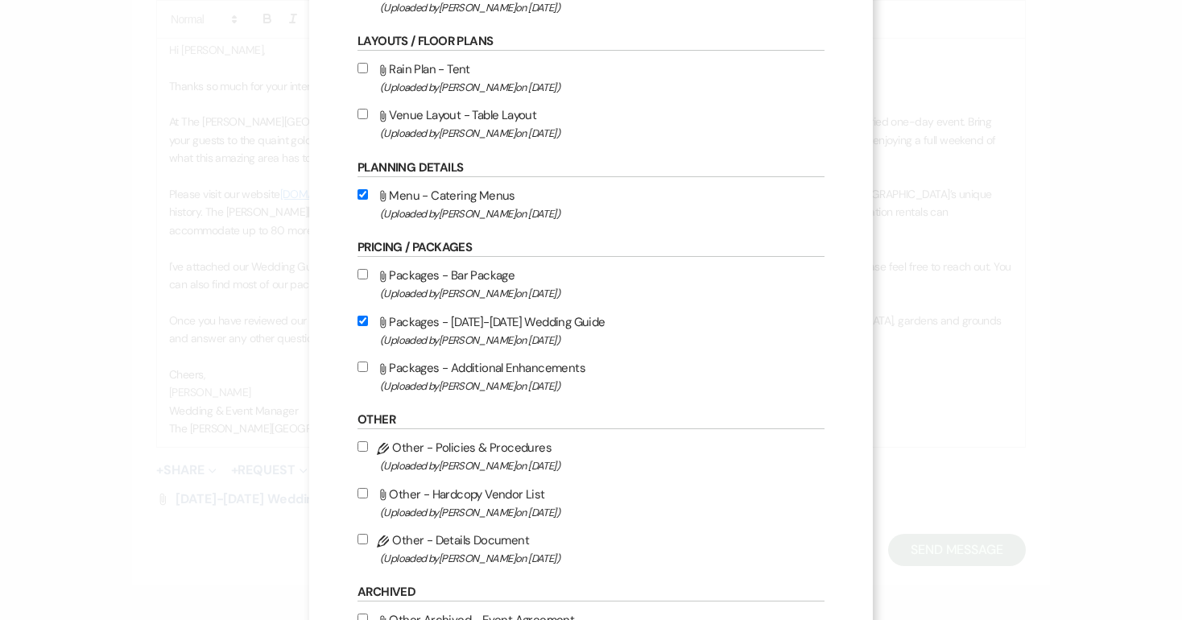
click at [366, 279] on input "Attach File Packages - Bar Package (Uploaded by [PERSON_NAME] on [DATE] )" at bounding box center [362, 274] width 10 height 10
checkbox input "true"
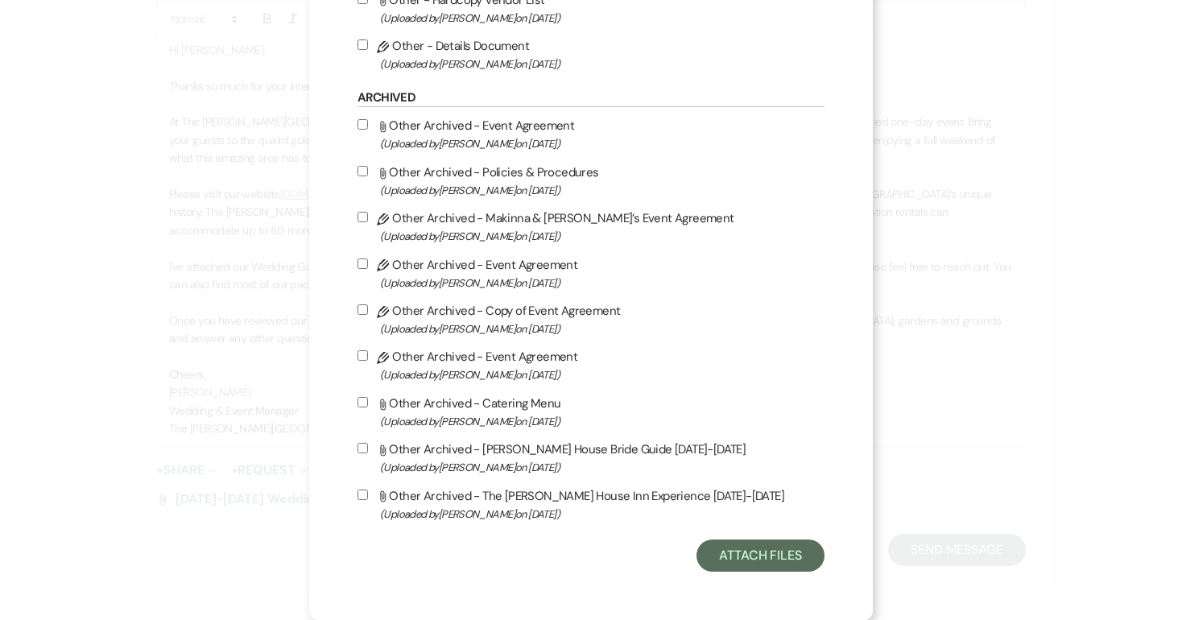
scroll to position [790, 0]
click at [751, 554] on button "Attach Files" at bounding box center [760, 555] width 128 height 32
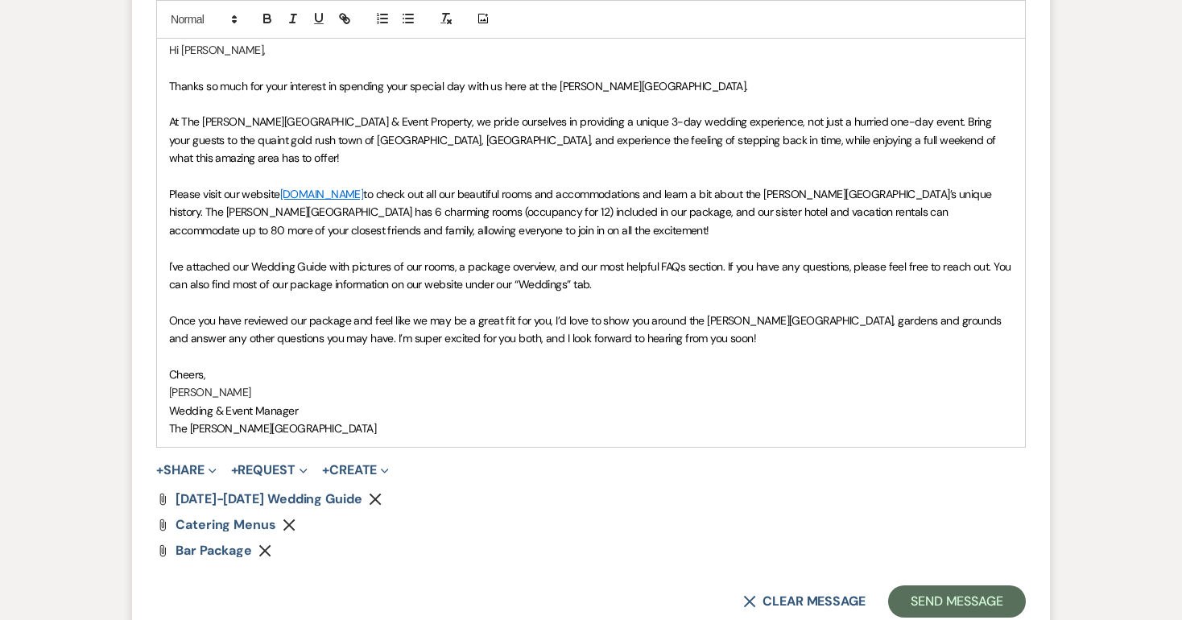
click at [289, 419] on p "The [PERSON_NAME][GEOGRAPHIC_DATA]" at bounding box center [590, 428] width 843 height 18
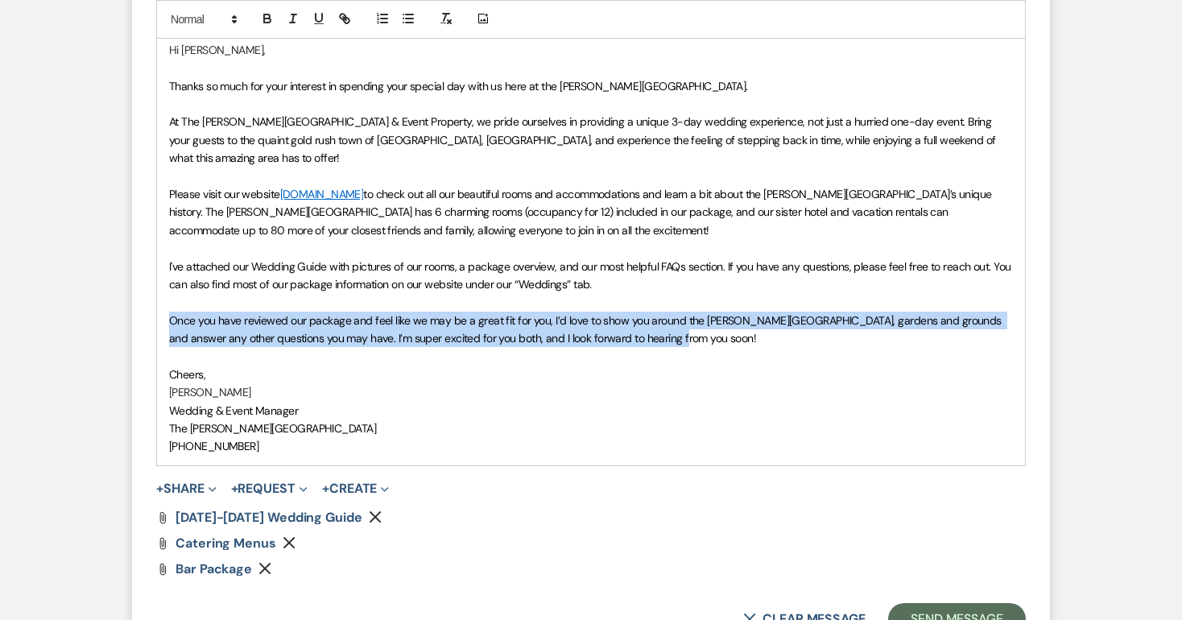
drag, startPoint x: 170, startPoint y: 293, endPoint x: 672, endPoint y: 311, distance: 502.5
click at [672, 311] on p "Once you have reviewed our package and feel like we may be a great fit for you,…" at bounding box center [590, 329] width 843 height 36
click at [663, 314] on p "Once you have reviewed our package and feel like we may be a great fit for you,…" at bounding box center [590, 329] width 843 height 36
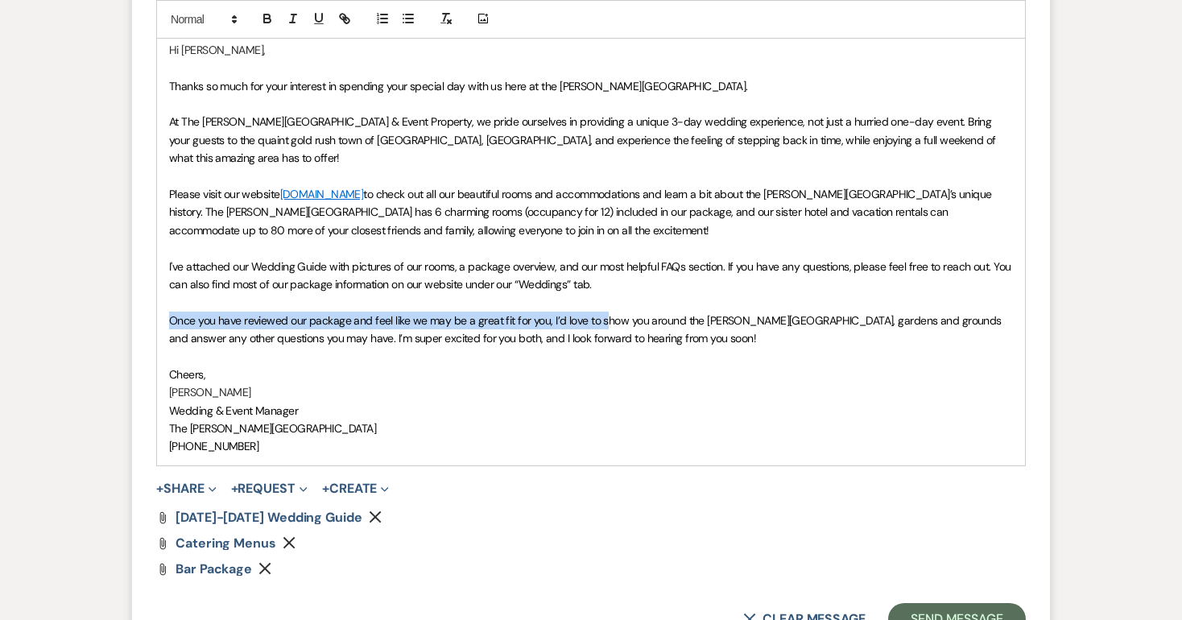
drag, startPoint x: 169, startPoint y: 293, endPoint x: 600, endPoint y: 288, distance: 430.6
click at [600, 313] on span "Once you have reviewed our package and feel like we may be a great fit for you,…" at bounding box center [586, 329] width 835 height 32
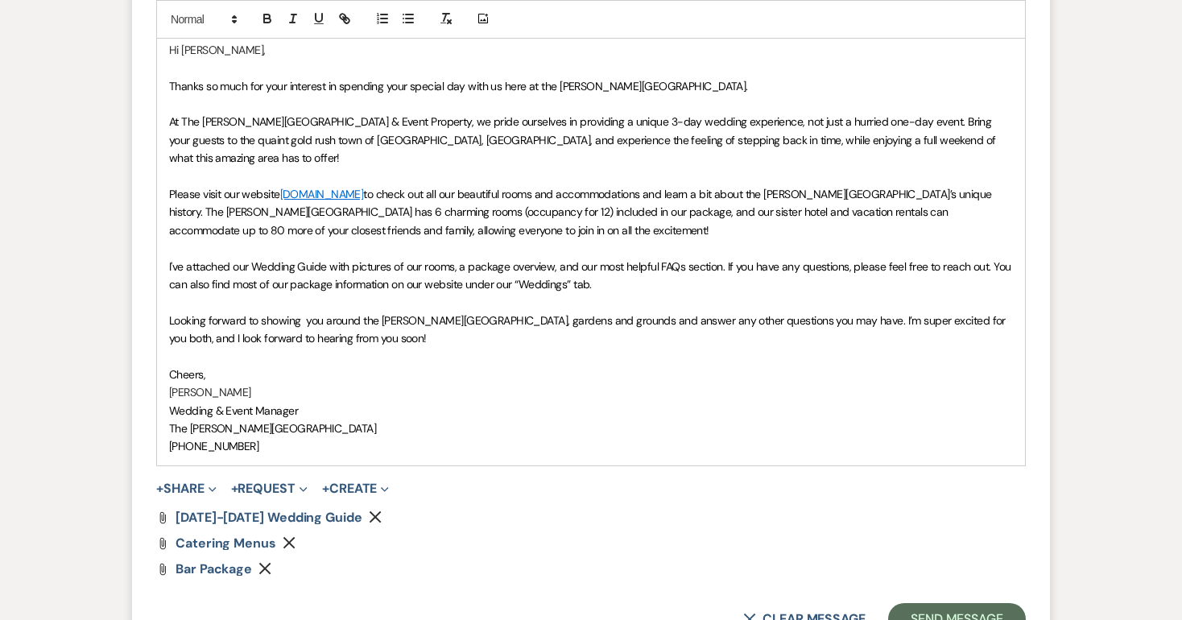
click at [327, 313] on span "Looking forward to showing you around the [PERSON_NAME][GEOGRAPHIC_DATA], garde…" at bounding box center [588, 329] width 839 height 32
click at [490, 313] on span "Looking forward to showing you both around the [PERSON_NAME][GEOGRAPHIC_DATA], …" at bounding box center [574, 329] width 810 height 32
click at [562, 313] on span "Looking forward to showing you both around the [PERSON_NAME][GEOGRAPHIC_DATA] (…" at bounding box center [585, 329] width 833 height 32
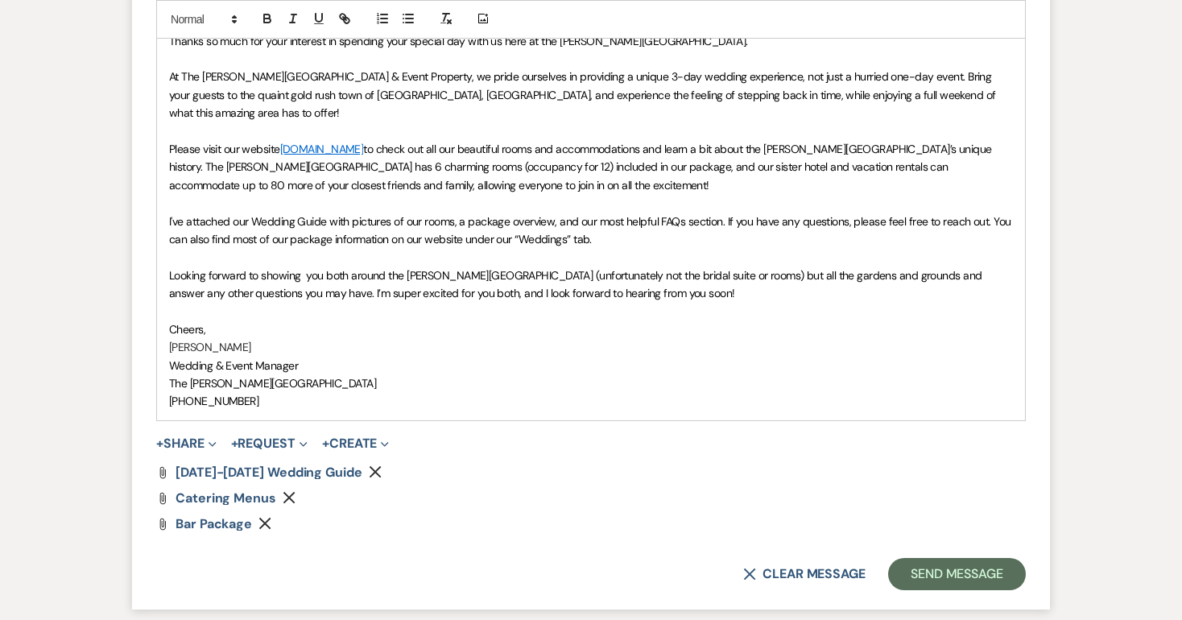
scroll to position [1059, 0]
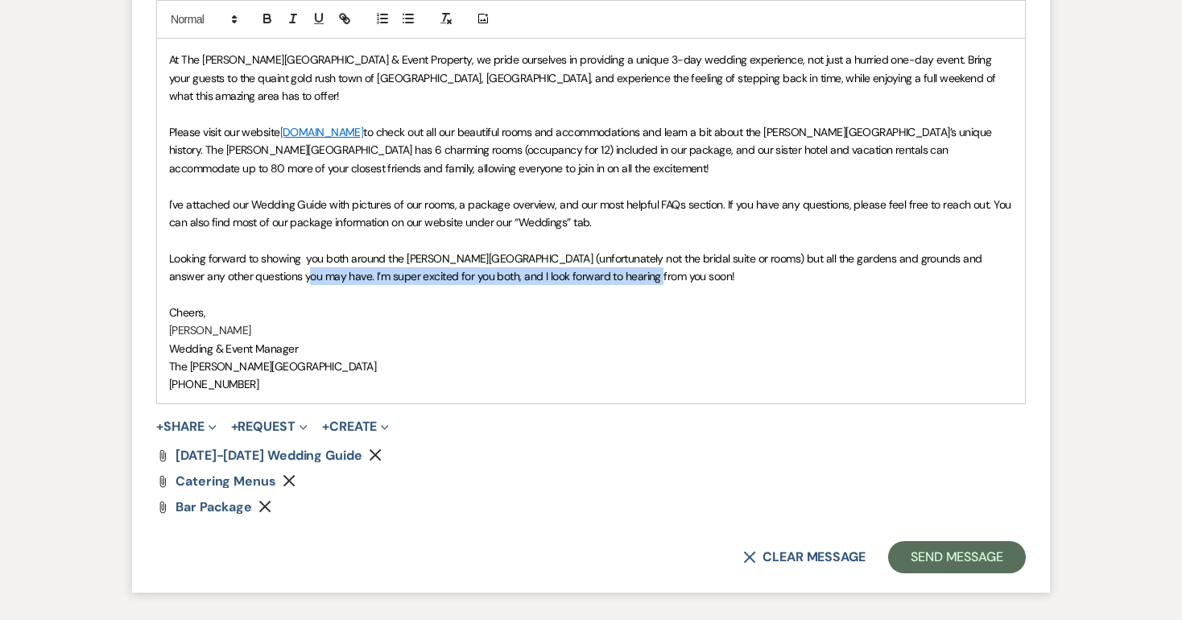
drag, startPoint x: 643, startPoint y: 250, endPoint x: 290, endPoint y: 246, distance: 353.3
click at [290, 251] on span "Looking forward to showing you both around the [PERSON_NAME][GEOGRAPHIC_DATA] (…" at bounding box center [576, 267] width 815 height 32
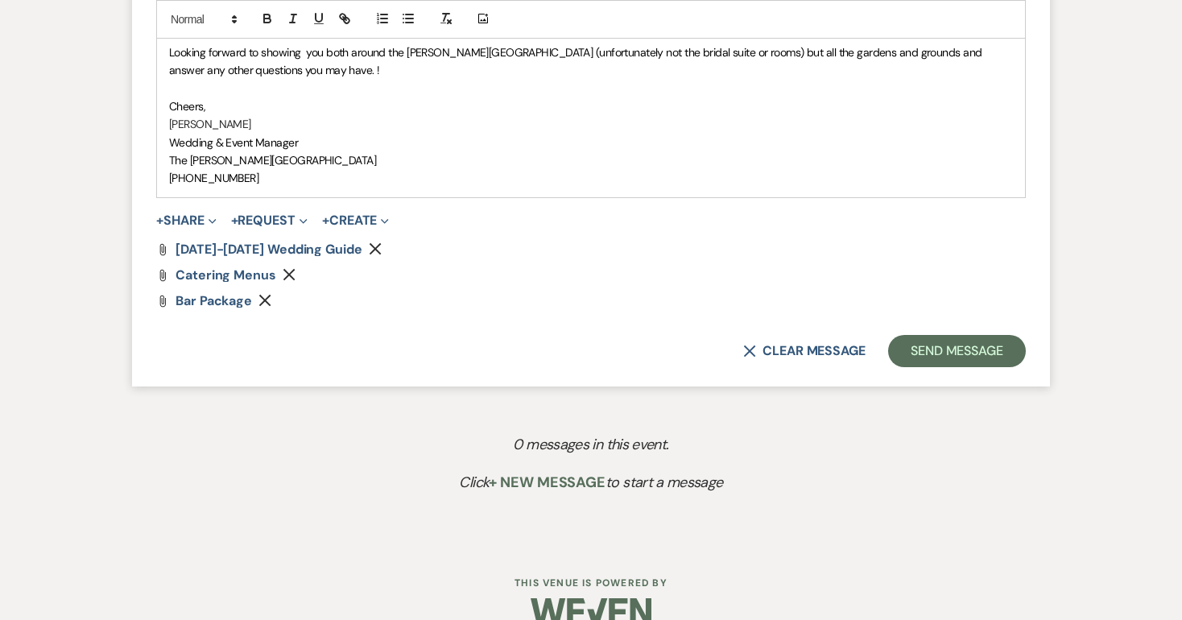
scroll to position [1264, 0]
click at [943, 336] on button "Send Message" at bounding box center [957, 352] width 138 height 32
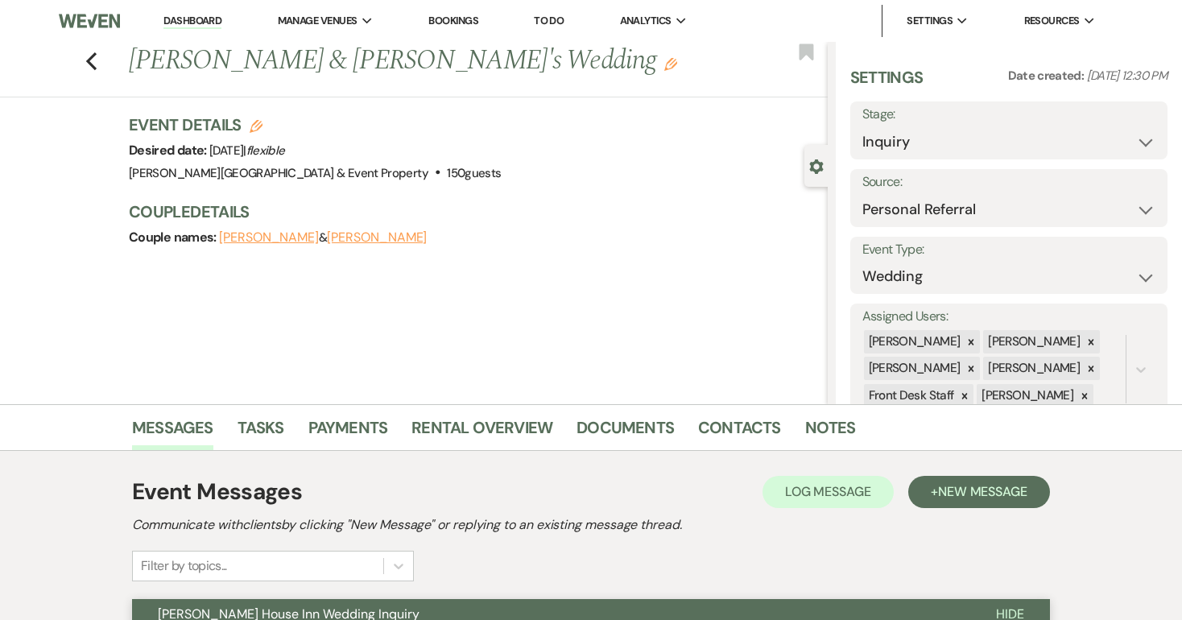
scroll to position [0, 0]
click at [200, 16] on link "Dashboard" at bounding box center [192, 21] width 58 height 15
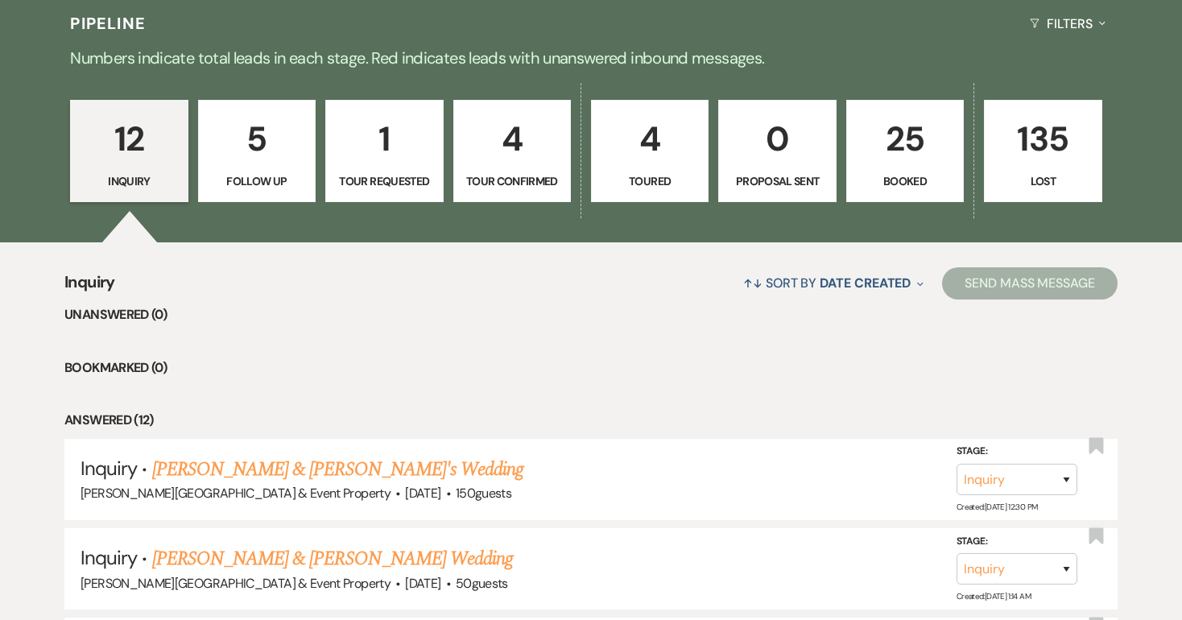
scroll to position [396, 0]
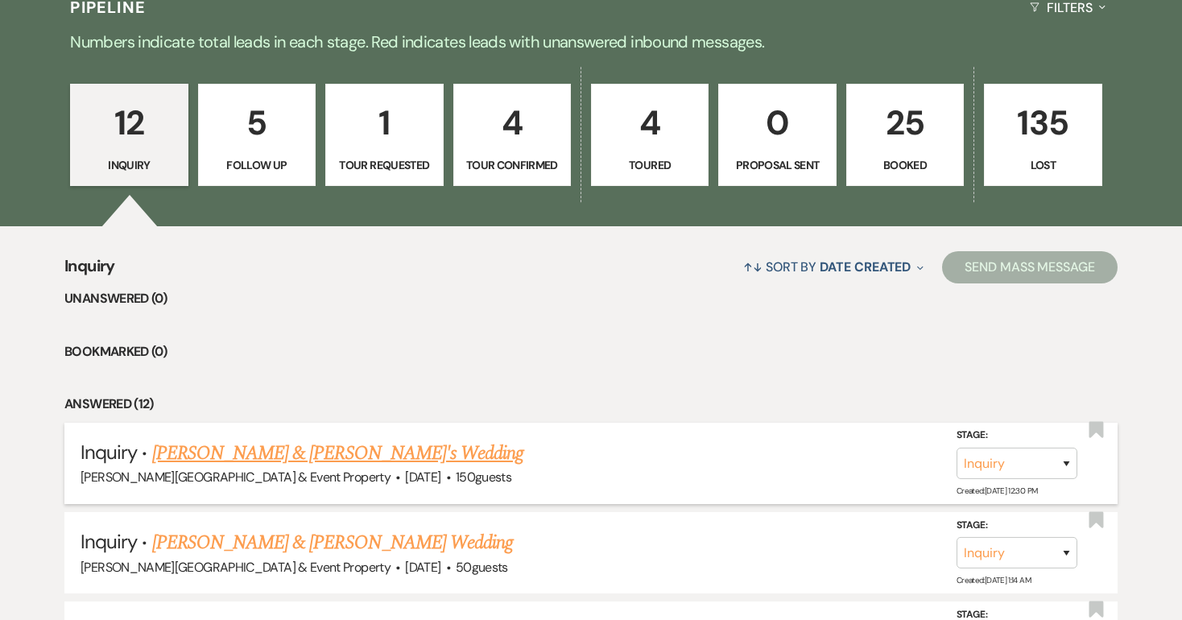
click at [284, 451] on link "[PERSON_NAME] & [PERSON_NAME]'s Wedding" at bounding box center [338, 453] width 372 height 29
select select "12"
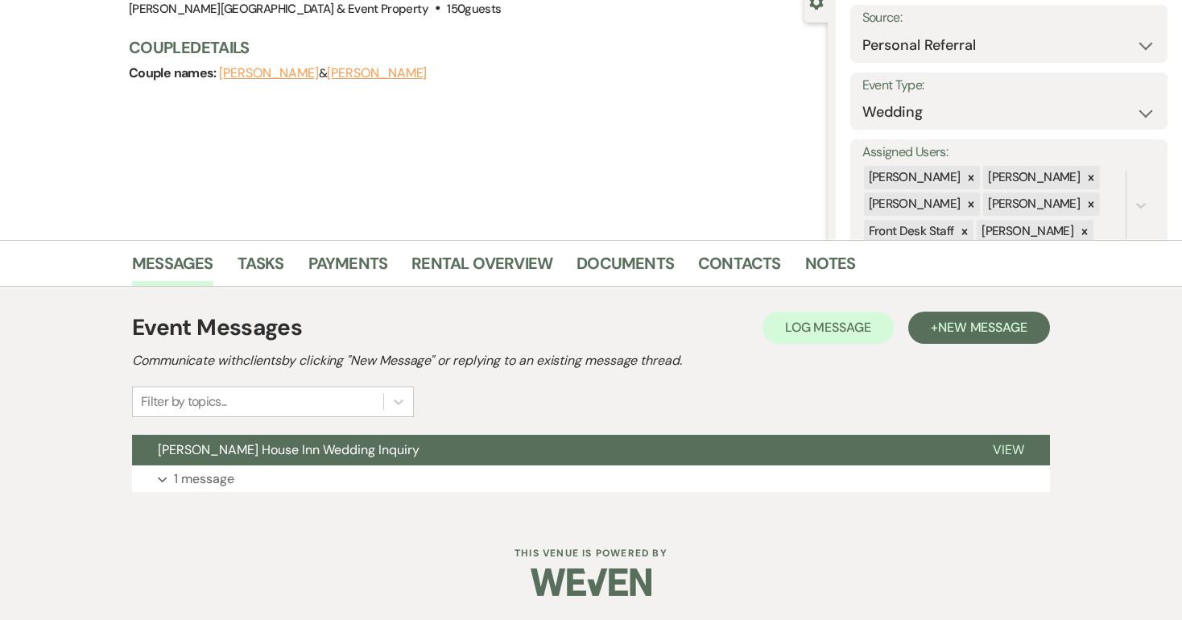
scroll to position [163, 0]
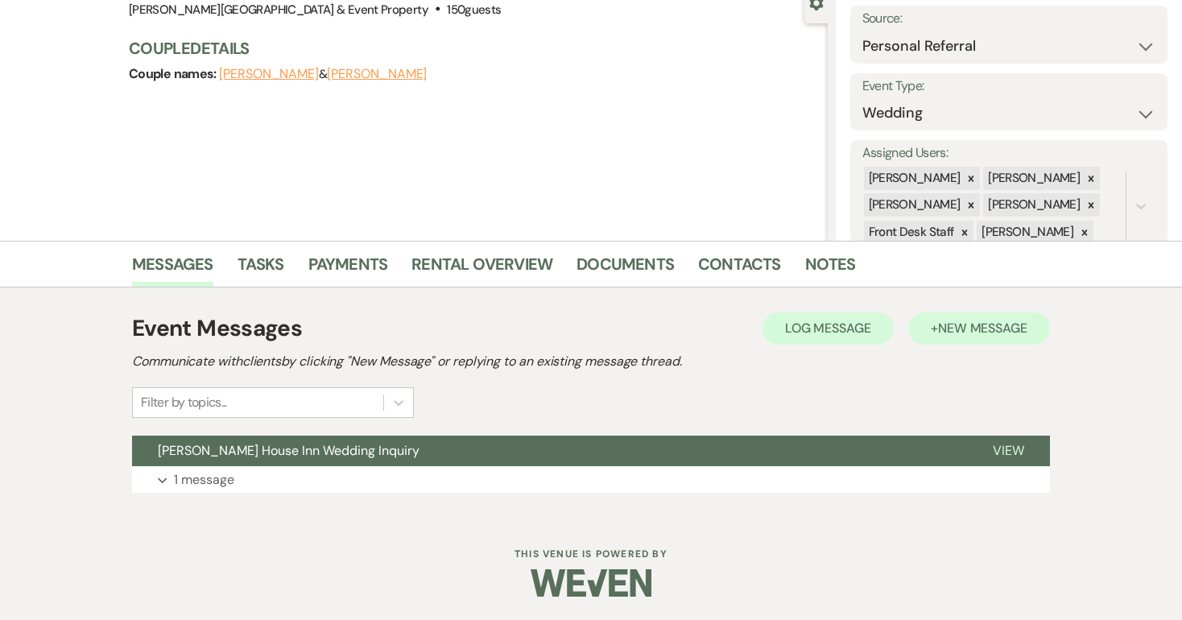
click at [992, 327] on span "New Message" at bounding box center [982, 328] width 89 height 17
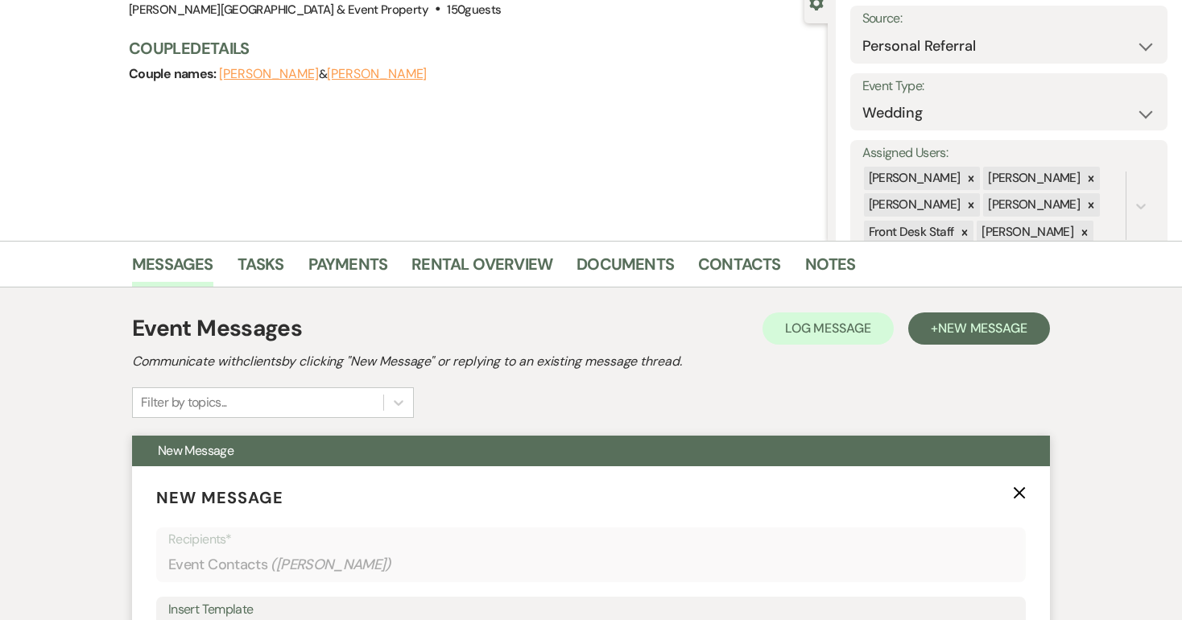
click at [1017, 488] on icon "X" at bounding box center [1019, 492] width 13 height 13
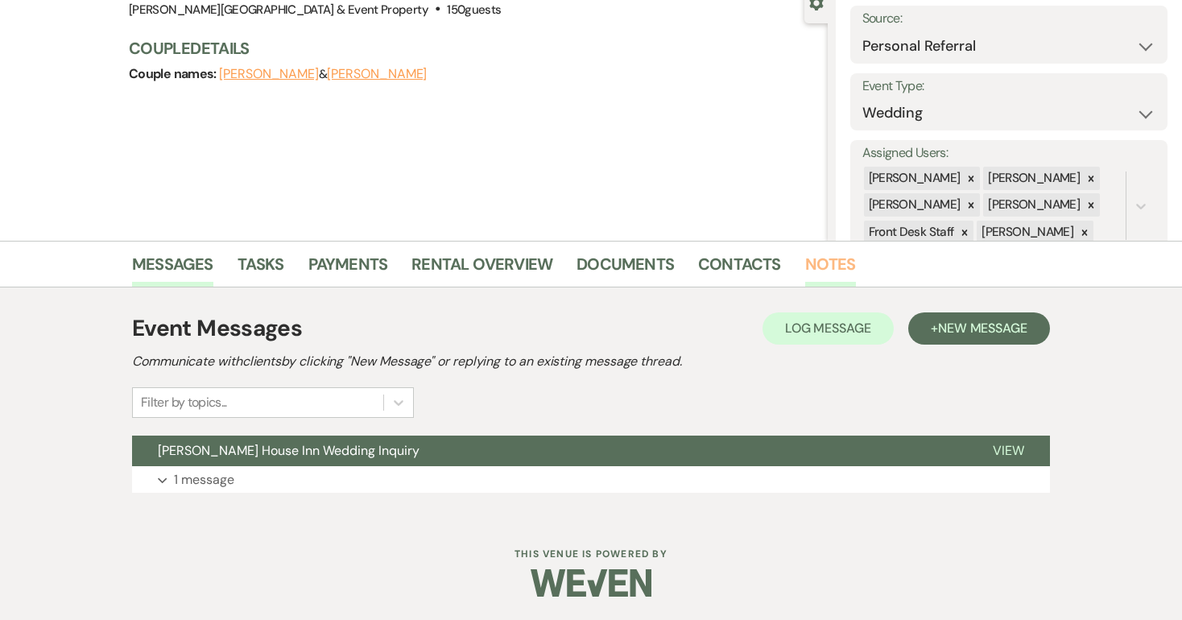
click at [815, 259] on link "Notes" at bounding box center [830, 268] width 51 height 35
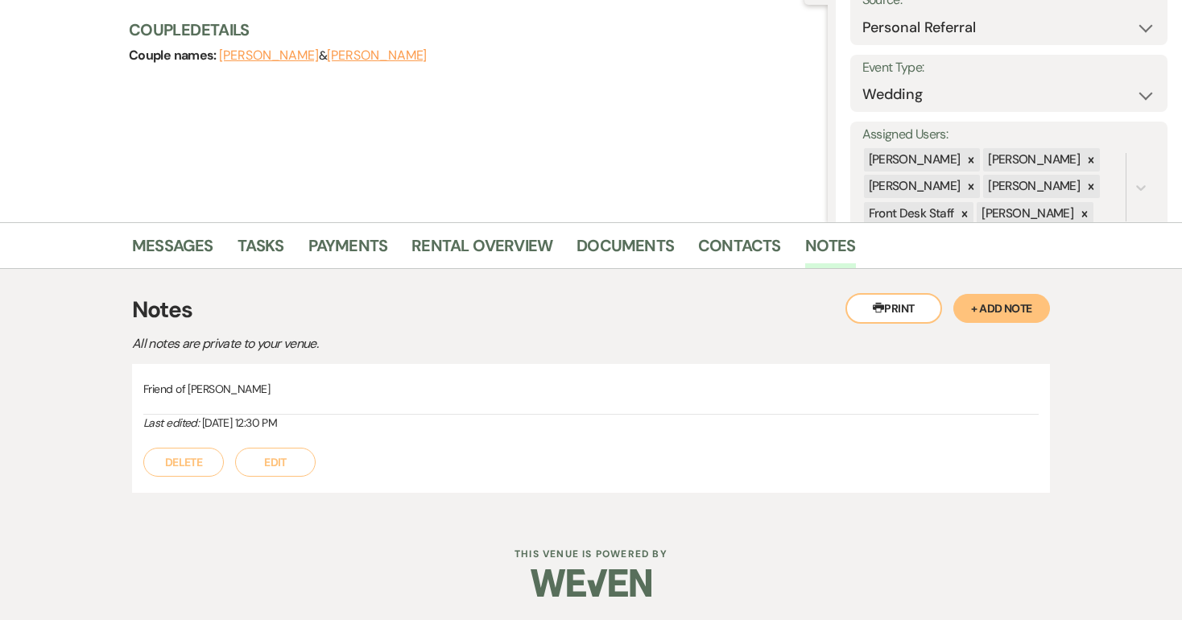
scroll to position [181, 0]
click at [1027, 307] on button "+ Add Note" at bounding box center [1001, 309] width 97 height 29
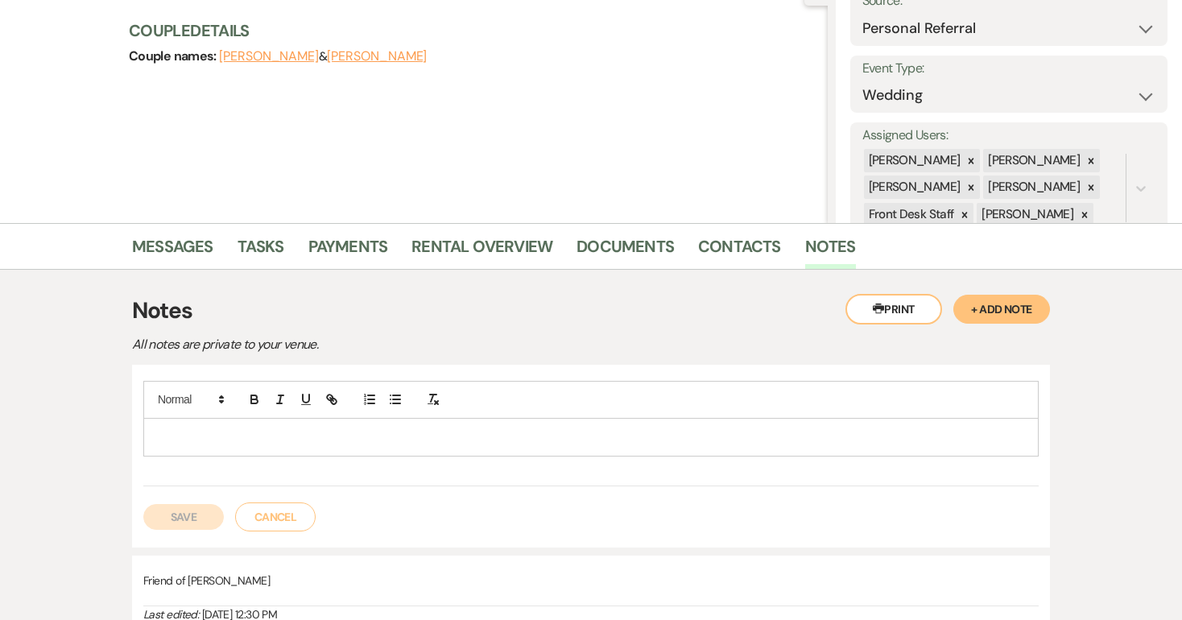
click at [215, 435] on p at bounding box center [590, 437] width 869 height 18
click at [178, 513] on button "Save" at bounding box center [183, 517] width 80 height 26
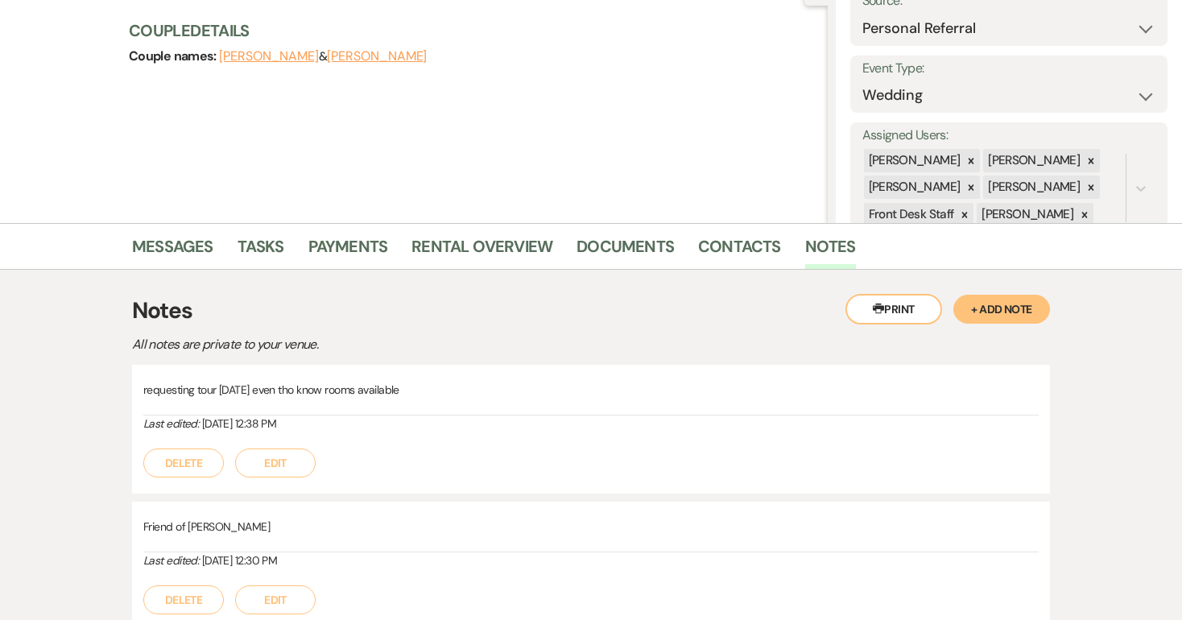
scroll to position [0, 0]
